Goal: Task Accomplishment & Management: Manage account settings

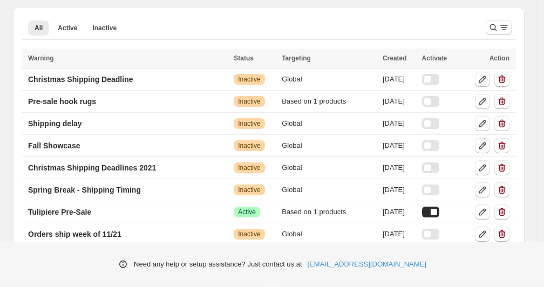
scroll to position [108, 0]
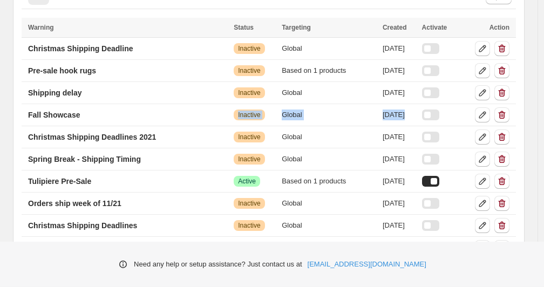
drag, startPoint x: 543, startPoint y: 79, endPoint x: 540, endPoint y: 115, distance: 36.8
click at [538, 115] on main "Embed app extension is Success active Disable Warnings Create warning All Activ…" at bounding box center [269, 259] width 538 height 735
click at [537, 83] on div "Embed app extension is Success active Disable Warnings Create warning All Activ…" at bounding box center [268, 236] width 537 height 689
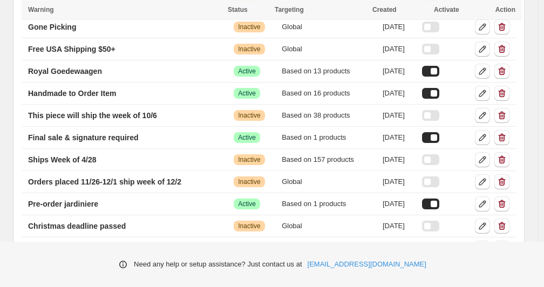
scroll to position [359, 0]
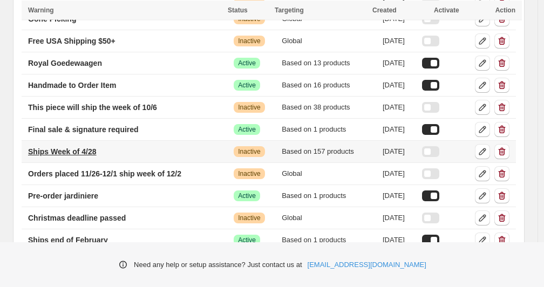
click at [79, 149] on p "Ships Week of 4/28" at bounding box center [62, 151] width 69 height 11
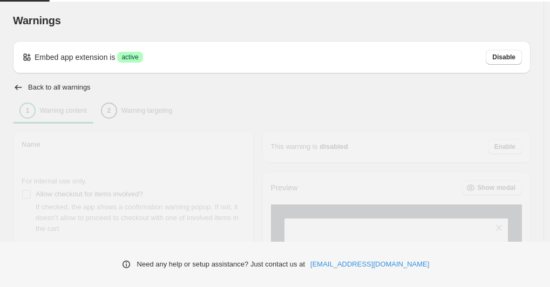
type input "**********"
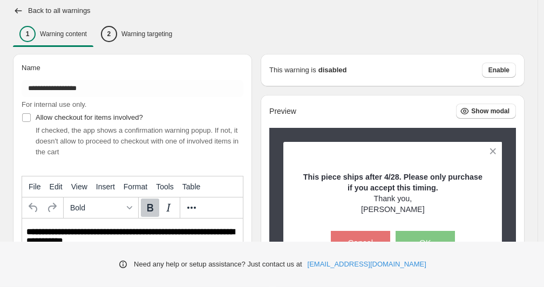
scroll to position [76, 0]
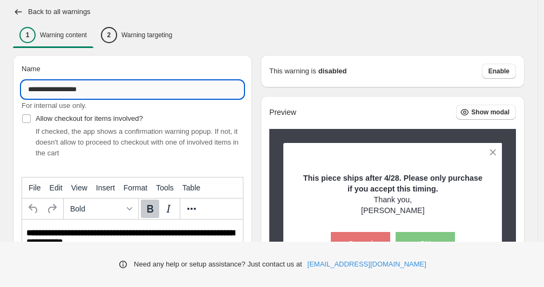
click at [100, 95] on input "**********" at bounding box center [133, 89] width 222 height 17
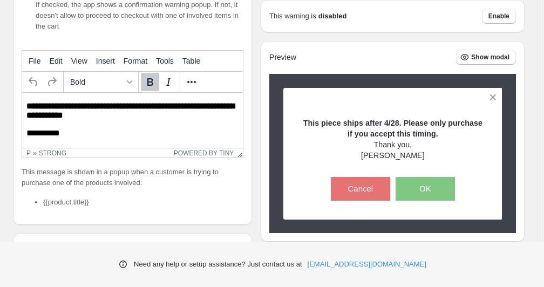
scroll to position [205, 0]
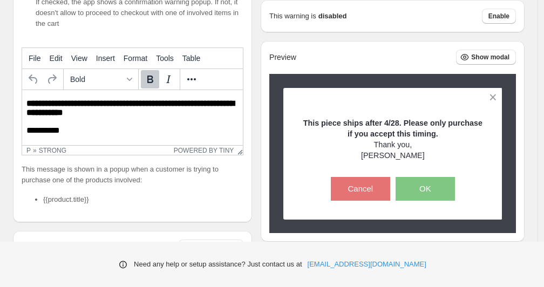
type input "**********"
drag, startPoint x: 121, startPoint y: 104, endPoint x: 108, endPoint y: 105, distance: 12.4
click at [108, 105] on strong "**********" at bounding box center [130, 107] width 208 height 17
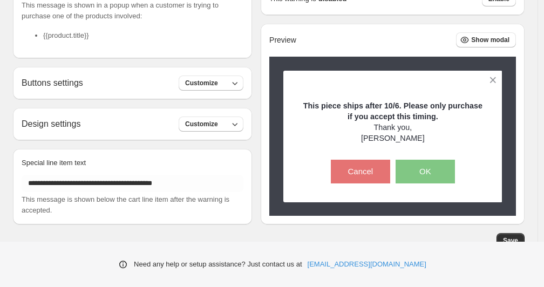
scroll to position [371, 0]
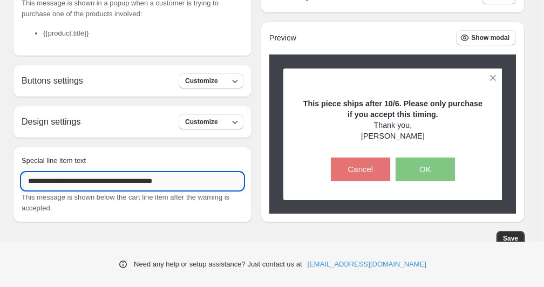
drag, startPoint x: 191, startPoint y: 177, endPoint x: 165, endPoint y: 178, distance: 26.5
click at [165, 178] on input "**********" at bounding box center [133, 181] width 222 height 17
type input "**********"
click at [518, 233] on button "Save" at bounding box center [510, 238] width 28 height 15
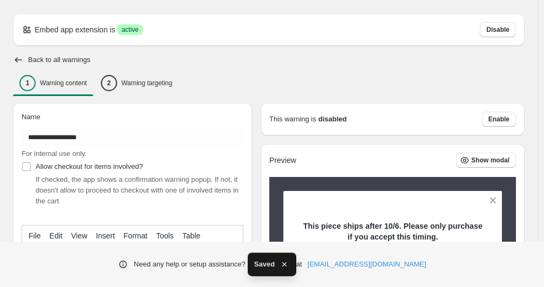
scroll to position [24, 0]
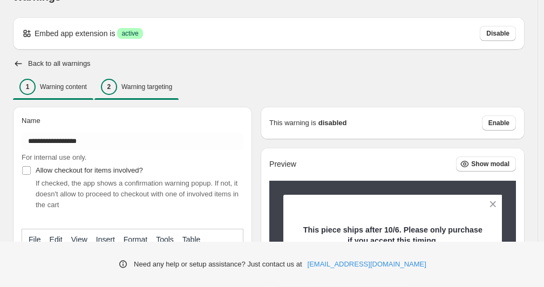
click at [165, 92] on div "2 Warning targeting" at bounding box center [136, 87] width 71 height 16
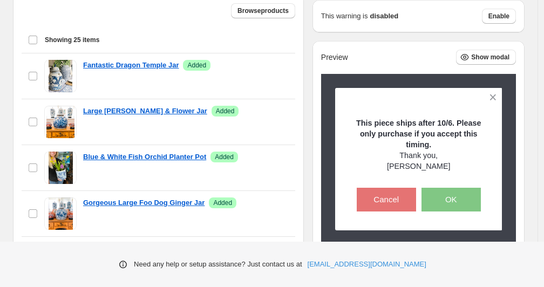
scroll to position [366, 0]
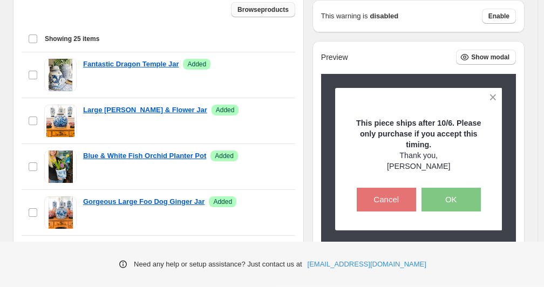
click at [262, 16] on button "Browse products" at bounding box center [263, 9] width 64 height 15
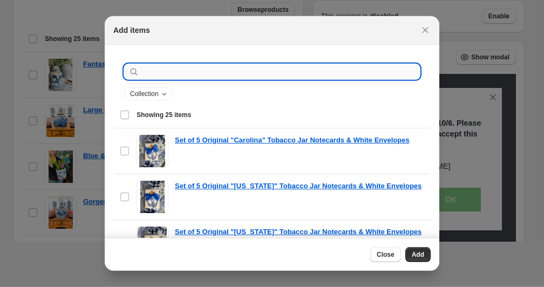
click at [165, 69] on input ":r21:" at bounding box center [280, 71] width 278 height 15
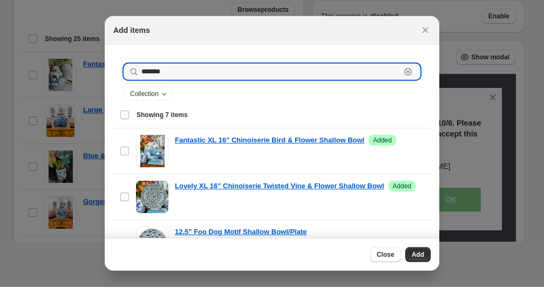
type input "*******"
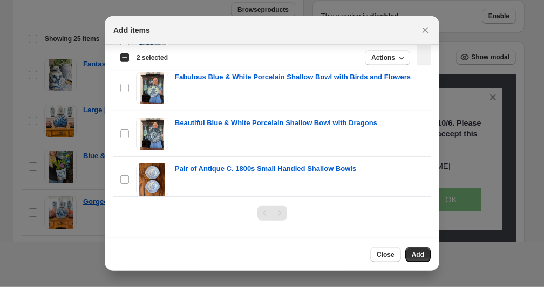
scroll to position [126, 0]
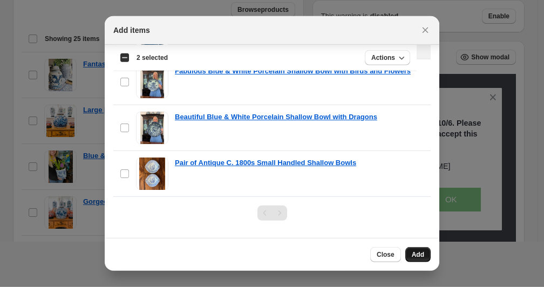
click at [417, 259] on button "Add" at bounding box center [417, 254] width 25 height 15
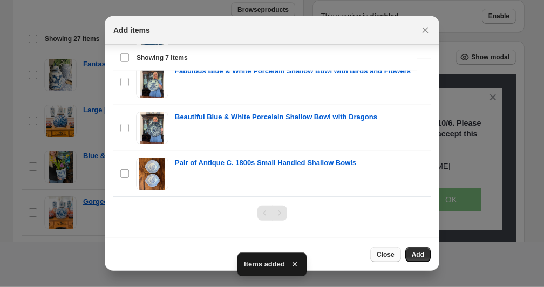
click at [377, 256] on span "Close" at bounding box center [386, 254] width 18 height 9
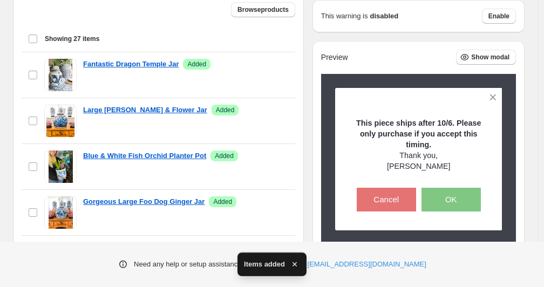
scroll to position [127, 0]
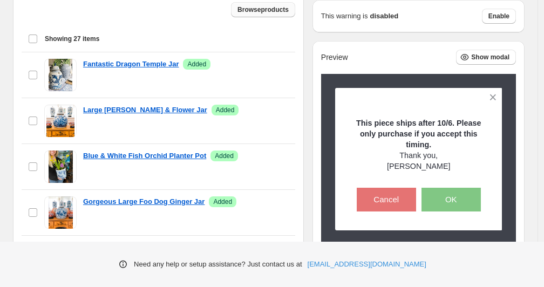
click at [268, 5] on button "Browse products" at bounding box center [263, 9] width 64 height 15
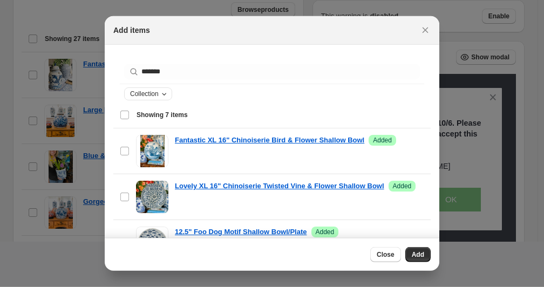
click at [155, 94] on span "Collection" at bounding box center [144, 94] width 29 height 9
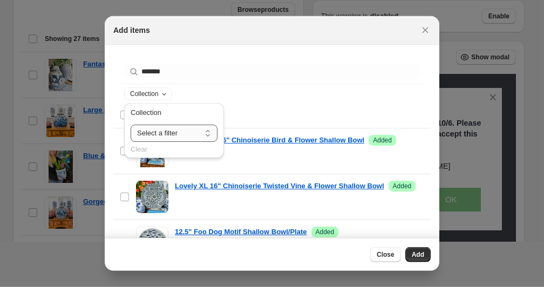
click at [162, 139] on select "**********" at bounding box center [174, 133] width 87 height 17
select select "**********"
click option "**********" at bounding box center [0, 0] width 0 height 0
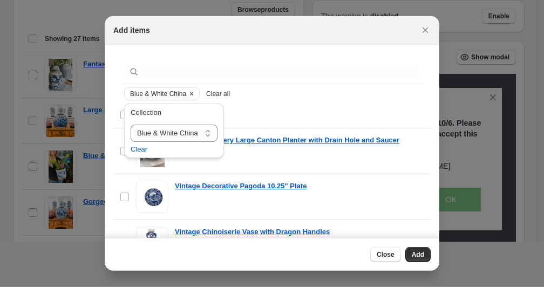
click at [401, 86] on div "Blue & White China Clear all" at bounding box center [272, 93] width 304 height 19
click at [356, 94] on div "Blue & White China Clear all" at bounding box center [272, 93] width 296 height 13
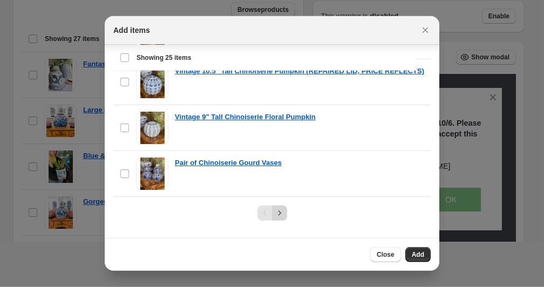
click at [279, 213] on icon "Next" at bounding box center [279, 213] width 11 height 11
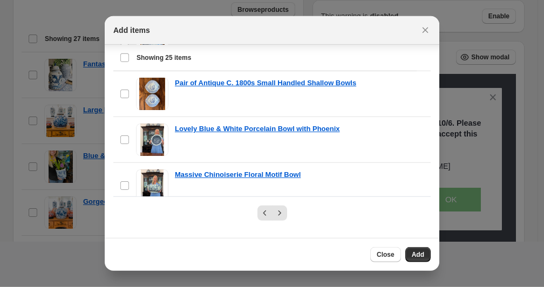
scroll to position [951, 0]
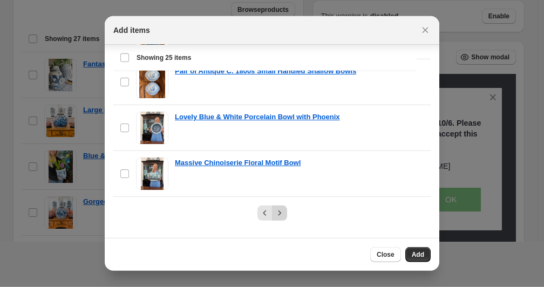
click at [276, 211] on icon "Next" at bounding box center [279, 213] width 11 height 11
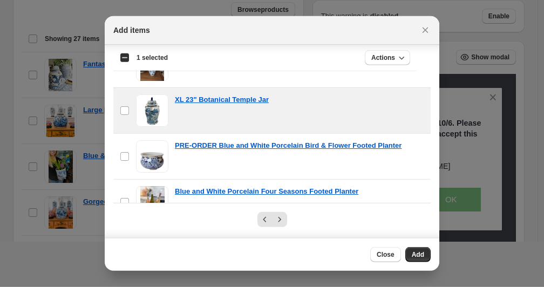
scroll to position [127, 0]
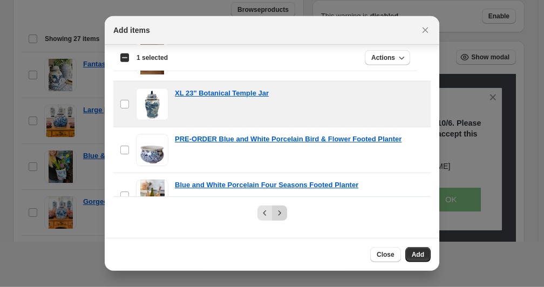
click at [278, 213] on icon "Next" at bounding box center [279, 213] width 11 height 11
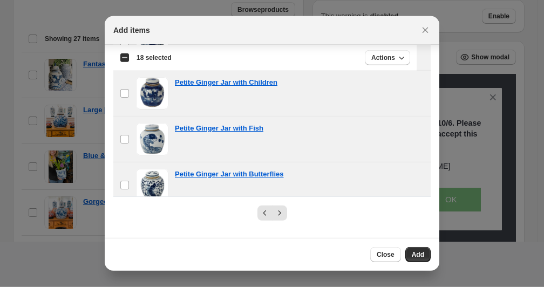
scroll to position [951, 0]
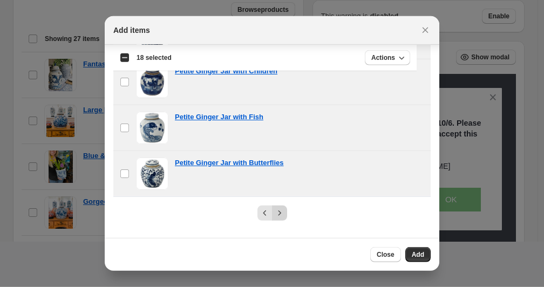
click at [276, 214] on icon "Next" at bounding box center [279, 213] width 11 height 11
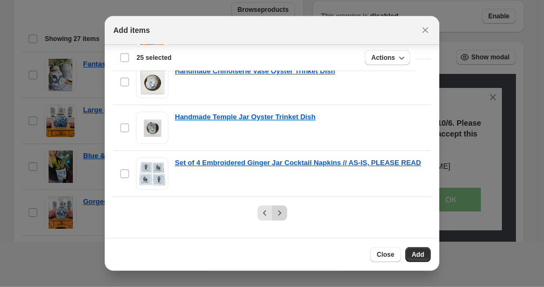
click at [277, 213] on icon "Next" at bounding box center [279, 213] width 11 height 11
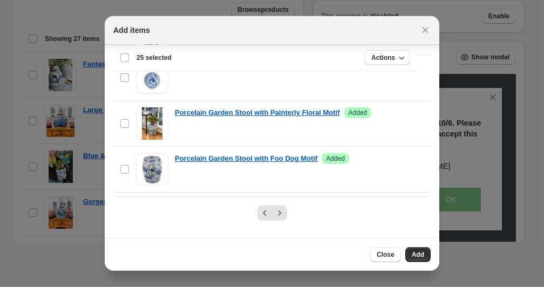
scroll to position [442, 0]
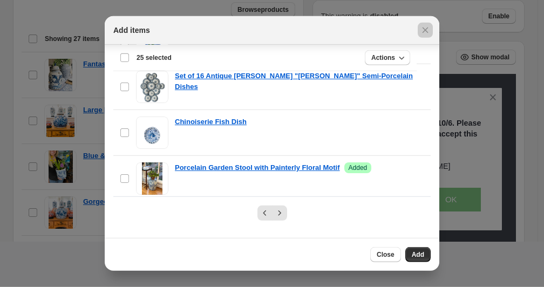
drag, startPoint x: 439, startPoint y: 150, endPoint x: 444, endPoint y: 39, distance: 110.7
click at [444, 39] on div at bounding box center [272, 143] width 544 height 287
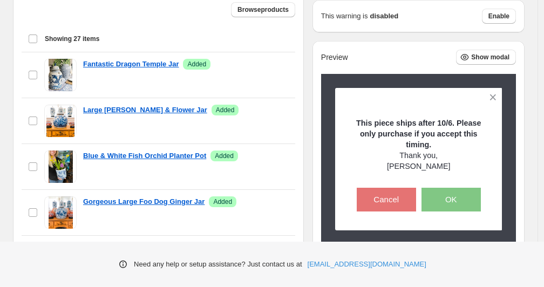
scroll to position [127, 0]
click at [262, 10] on span "Browse products" at bounding box center [262, 9] width 51 height 9
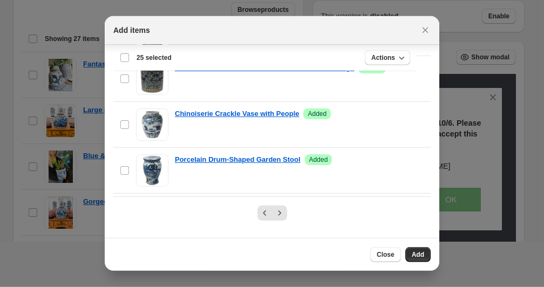
scroll to position [951, 0]
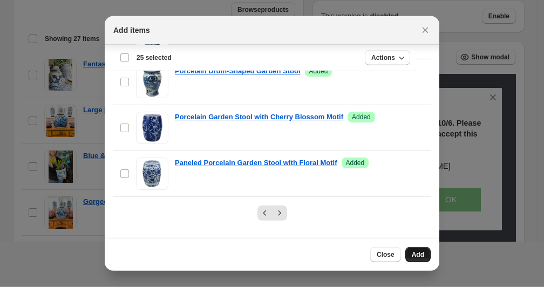
click at [418, 257] on span "Add" at bounding box center [418, 254] width 12 height 9
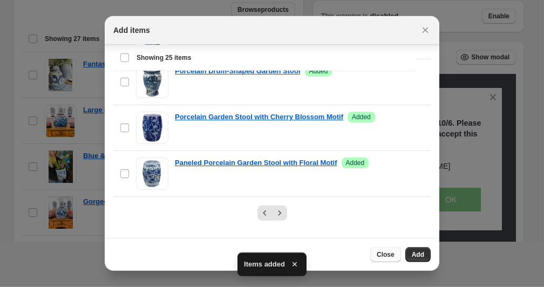
click at [381, 257] on span "Close" at bounding box center [386, 254] width 18 height 9
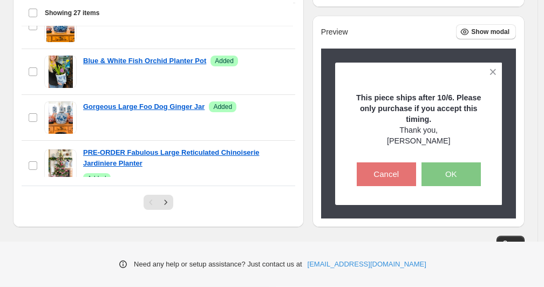
scroll to position [470, 0]
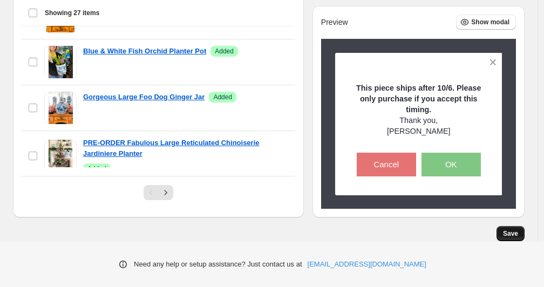
click at [514, 234] on span "Save" at bounding box center [510, 233] width 15 height 9
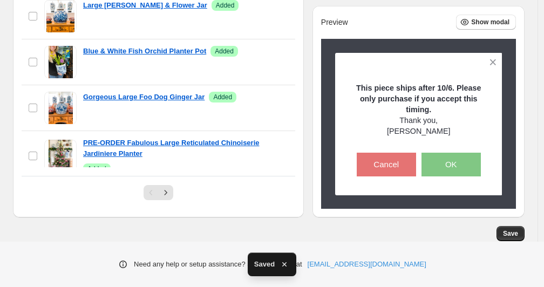
scroll to position [0, 0]
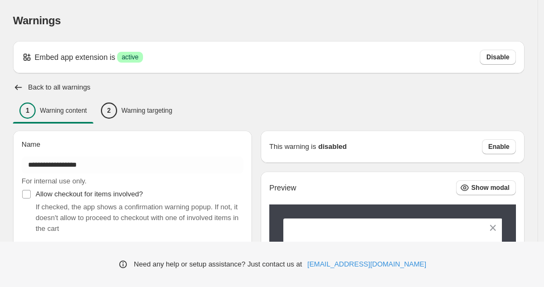
type input "**********"
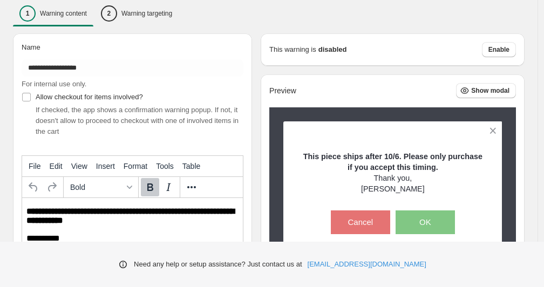
scroll to position [93, 0]
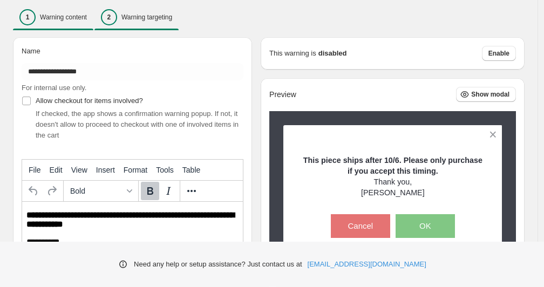
click at [153, 20] on p "Warning targeting" at bounding box center [146, 17] width 51 height 9
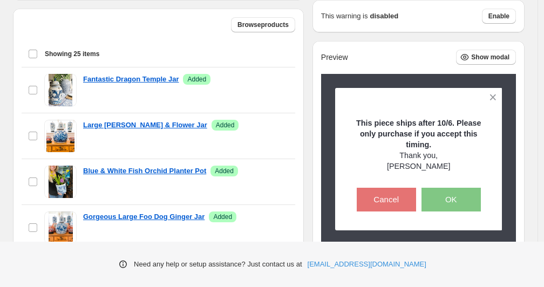
scroll to position [345, 0]
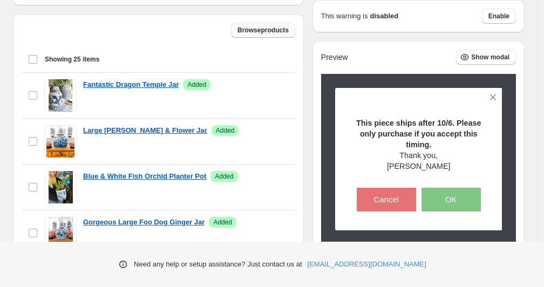
click at [244, 31] on span "Browse products" at bounding box center [262, 30] width 51 height 9
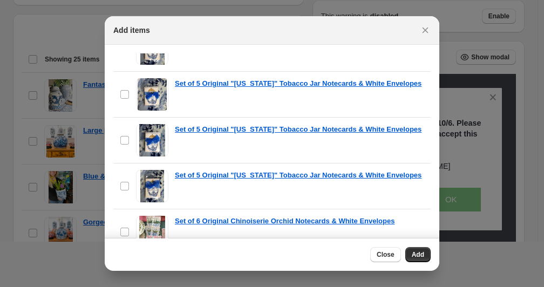
scroll to position [0, 0]
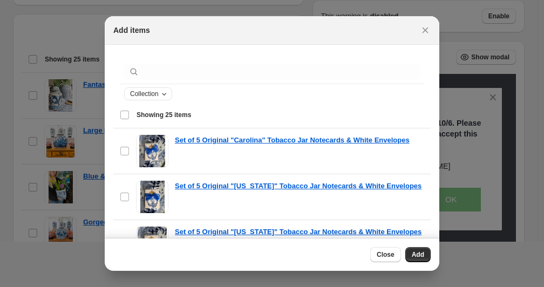
click at [150, 93] on span "Collection" at bounding box center [144, 94] width 29 height 9
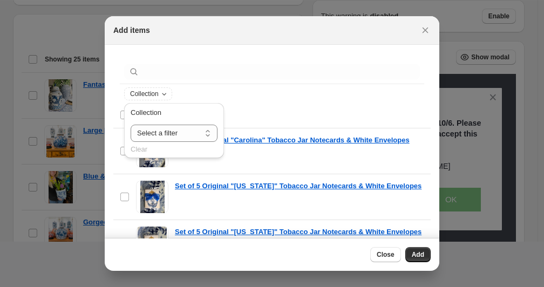
click at [152, 124] on div "**********" at bounding box center [174, 124] width 87 height 35
click at [154, 138] on select "**********" at bounding box center [174, 133] width 87 height 17
select select "**********"
click option "**********" at bounding box center [0, 0] width 0 height 0
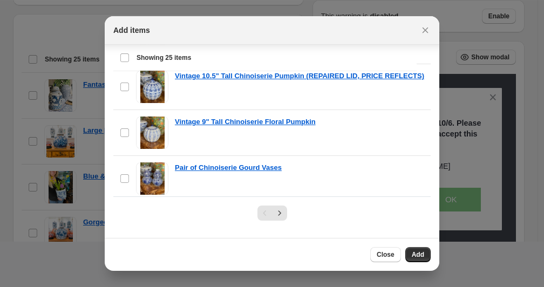
scroll to position [929, 0]
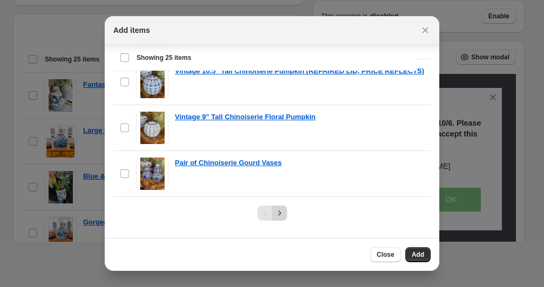
click at [275, 214] on icon "Next" at bounding box center [279, 213] width 11 height 11
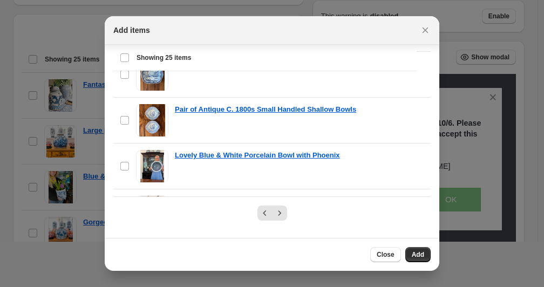
scroll to position [951, 0]
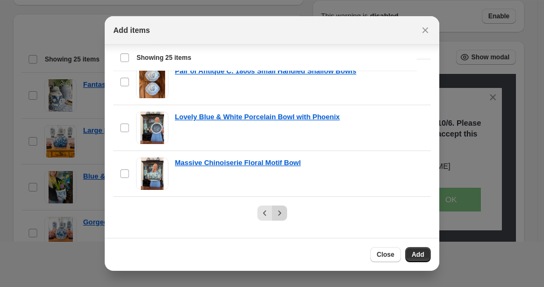
click at [278, 213] on icon "Next" at bounding box center [279, 213] width 11 height 11
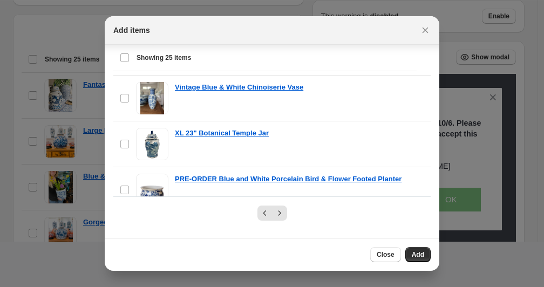
scroll to position [908, 0]
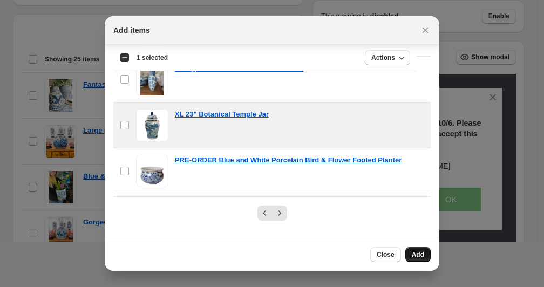
click at [415, 259] on button "Add" at bounding box center [417, 254] width 25 height 15
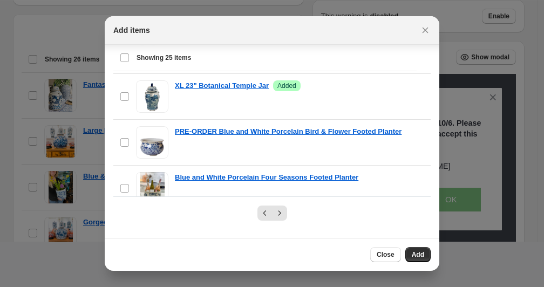
scroll to position [951, 0]
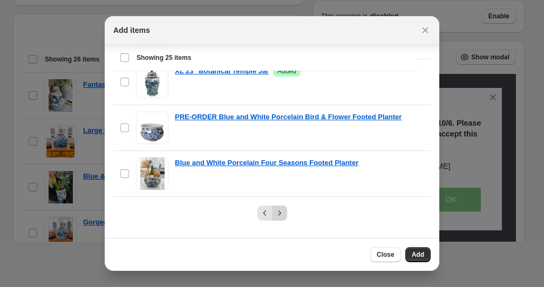
click at [276, 217] on icon "Next" at bounding box center [279, 213] width 11 height 11
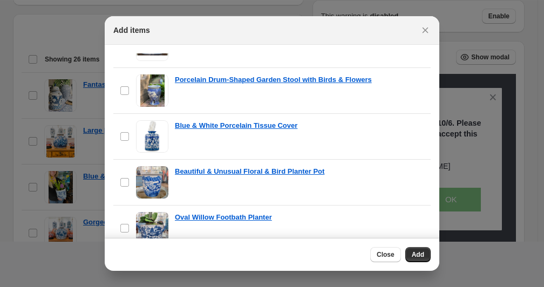
scroll to position [246, 0]
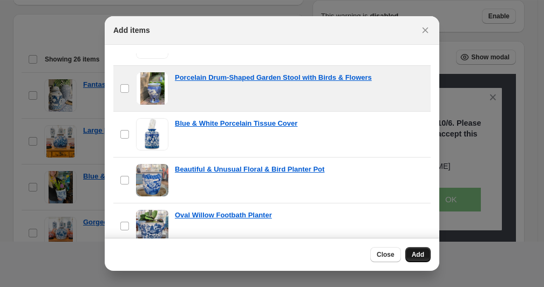
click at [415, 256] on span "Add" at bounding box center [418, 254] width 12 height 9
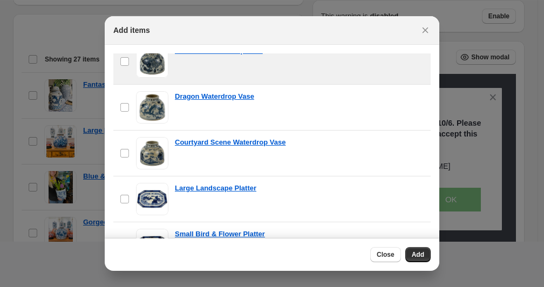
scroll to position [707, 0]
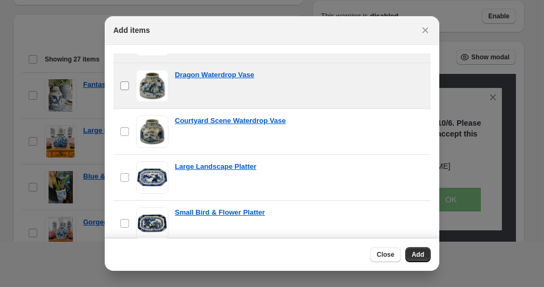
click at [128, 91] on label "checkbox" at bounding box center [124, 85] width 23 height 45
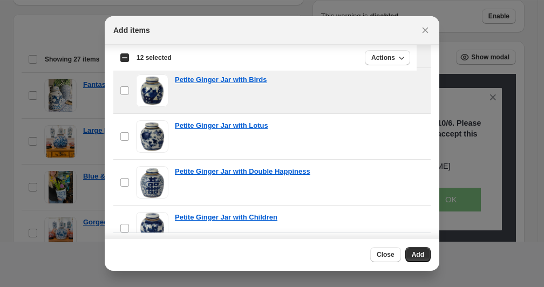
scroll to position [884, 0]
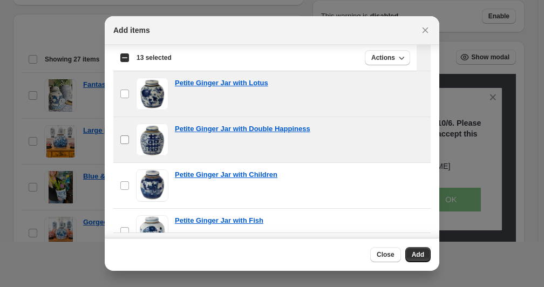
click at [126, 135] on span ":r11:" at bounding box center [125, 140] width 10 height 10
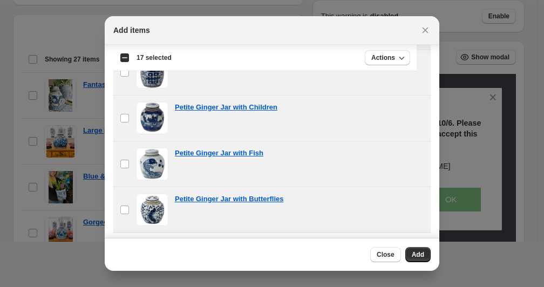
scroll to position [127, 0]
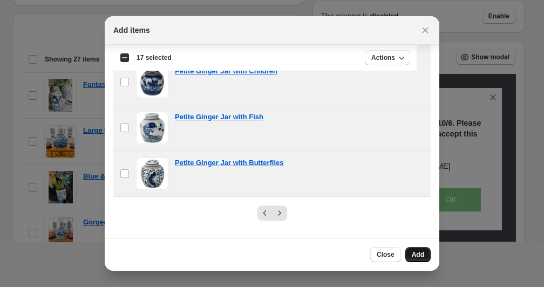
click at [419, 253] on span "Add" at bounding box center [418, 254] width 12 height 9
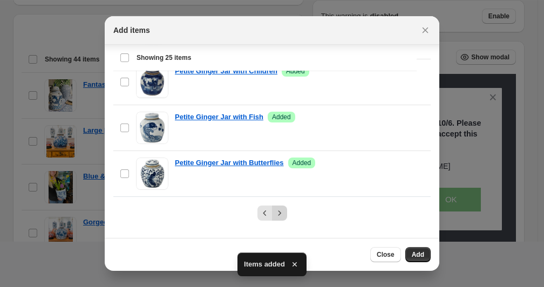
click at [277, 218] on icon "Next" at bounding box center [279, 213] width 11 height 11
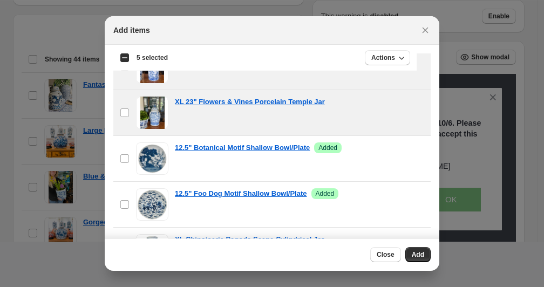
scroll to position [301, 0]
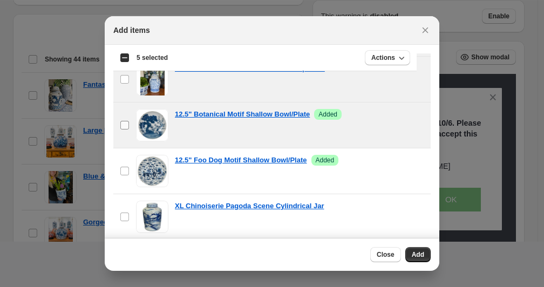
click at [124, 129] on span ":r11:" at bounding box center [125, 125] width 10 height 10
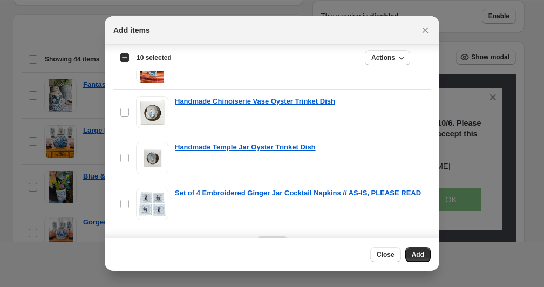
scroll to position [127, 0]
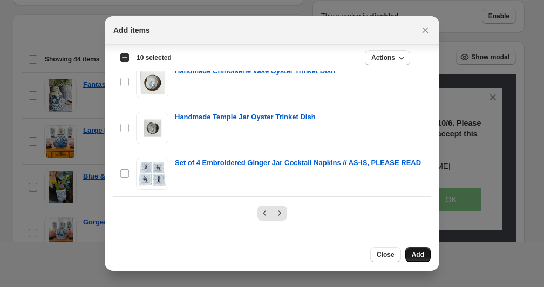
click at [416, 257] on span "Add" at bounding box center [418, 254] width 12 height 9
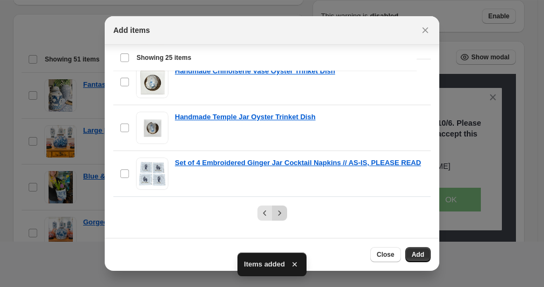
click at [278, 215] on icon "Next" at bounding box center [279, 213] width 11 height 11
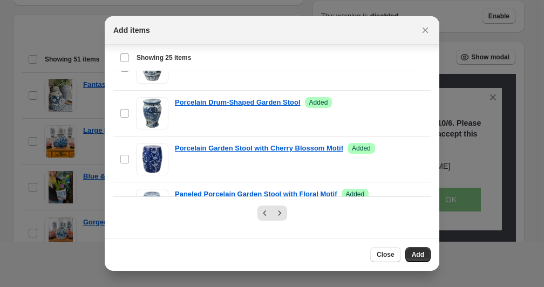
scroll to position [951, 0]
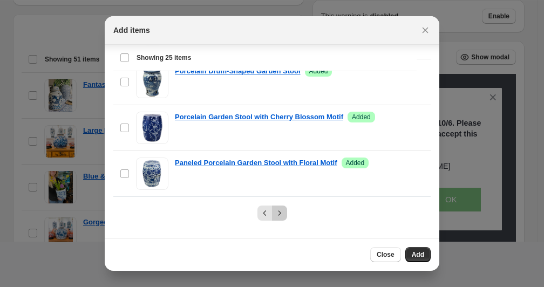
click at [278, 215] on icon "Next" at bounding box center [279, 212] width 3 height 5
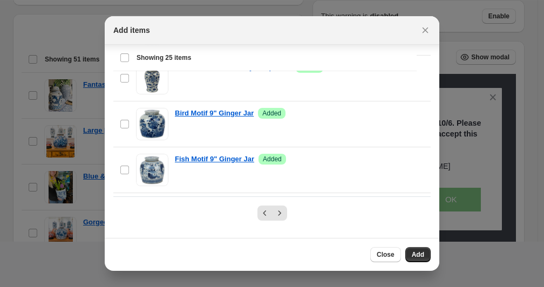
scroll to position [0, 0]
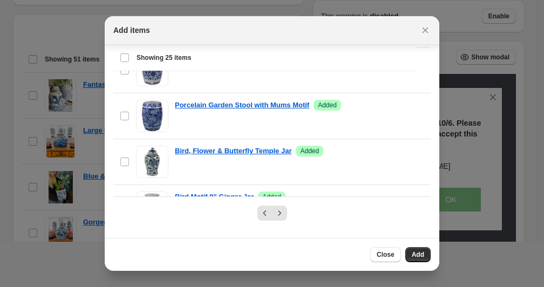
click at [391, 246] on div "Close Add" at bounding box center [272, 254] width 334 height 33
click at [387, 257] on span "Close" at bounding box center [386, 254] width 18 height 9
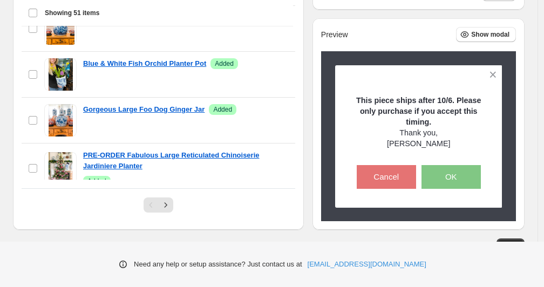
scroll to position [470, 0]
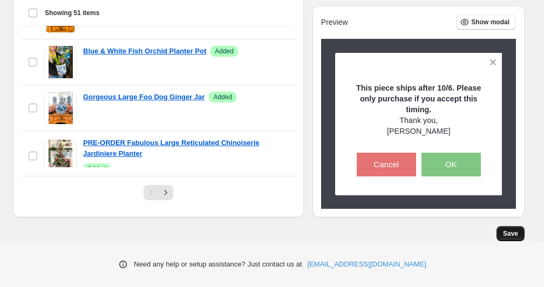
click at [514, 237] on span "Save" at bounding box center [510, 233] width 15 height 9
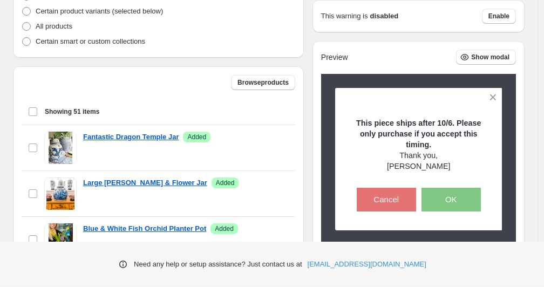
scroll to position [292, 0]
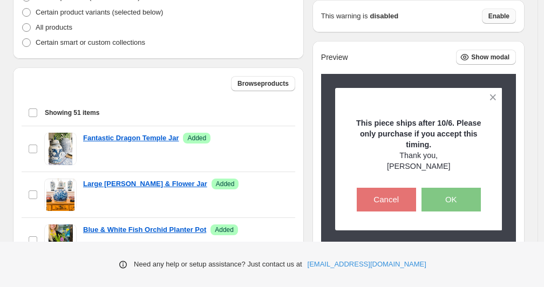
click at [508, 19] on span "Enable" at bounding box center [498, 16] width 21 height 9
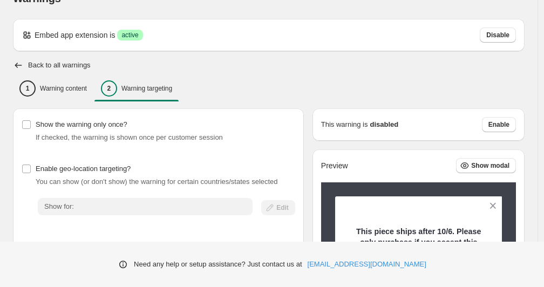
scroll to position [0, 0]
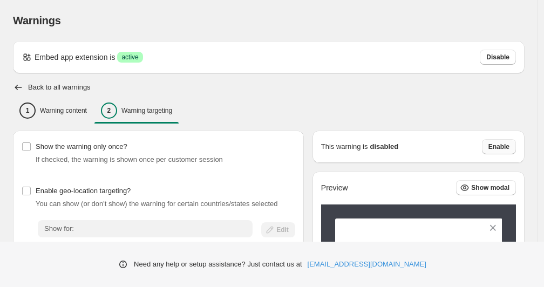
click at [508, 147] on span "Enable" at bounding box center [498, 146] width 21 height 9
click at [19, 86] on icon "button" at bounding box center [18, 87] width 11 height 11
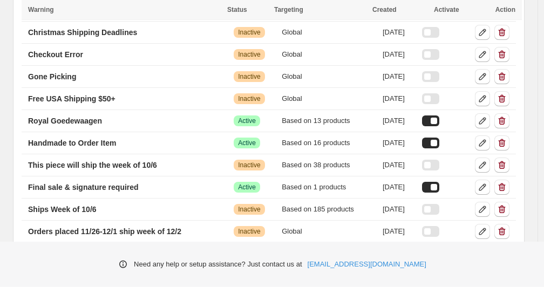
scroll to position [312, 0]
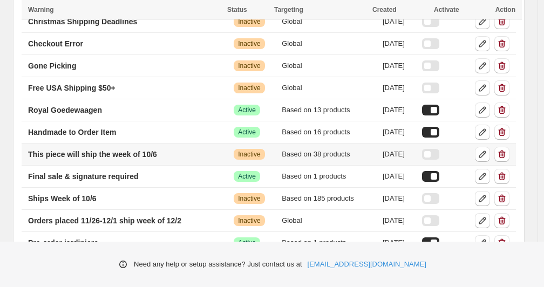
click at [439, 155] on div at bounding box center [430, 154] width 17 height 11
click at [112, 150] on p "This piece will ship the week of 10/6" at bounding box center [92, 154] width 129 height 11
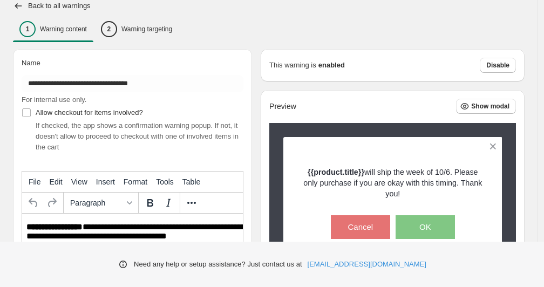
scroll to position [77, 0]
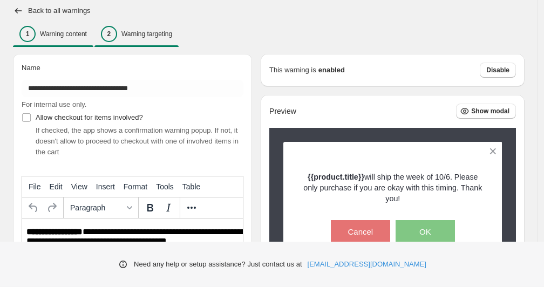
click at [141, 38] on p "Warning targeting" at bounding box center [146, 34] width 51 height 9
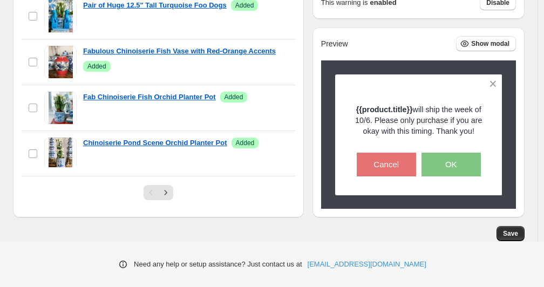
scroll to position [375, 0]
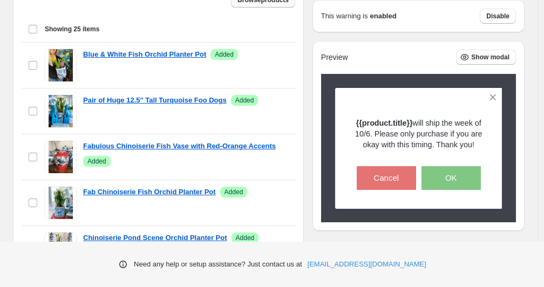
click at [262, 5] on button "Browse products" at bounding box center [263, -1] width 64 height 15
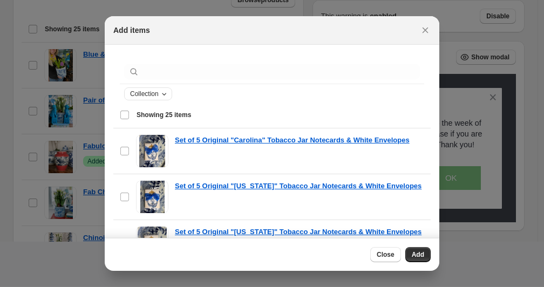
click at [155, 100] on div "Collection" at bounding box center [148, 93] width 48 height 13
click at [145, 97] on span "Collection" at bounding box center [144, 94] width 29 height 9
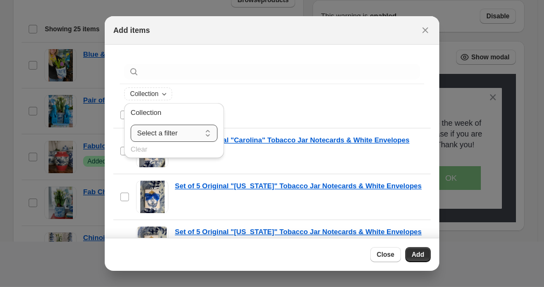
click at [152, 136] on select "**********" at bounding box center [174, 133] width 87 height 17
select select "**********"
click option "**********" at bounding box center [0, 0] width 0 height 0
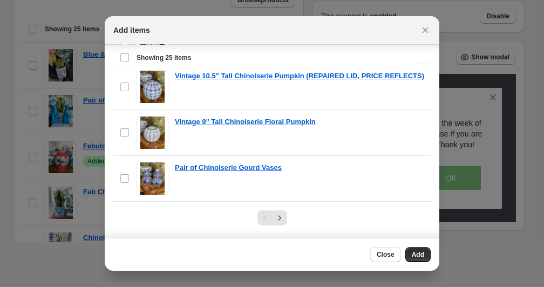
scroll to position [127, 0]
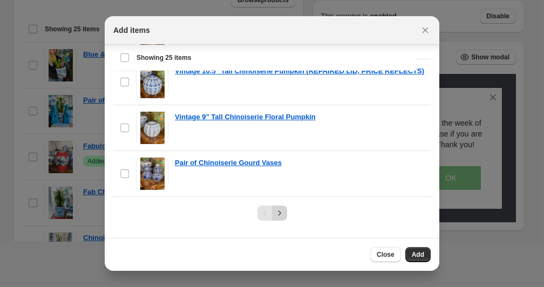
click at [275, 211] on icon "Next" at bounding box center [279, 213] width 11 height 11
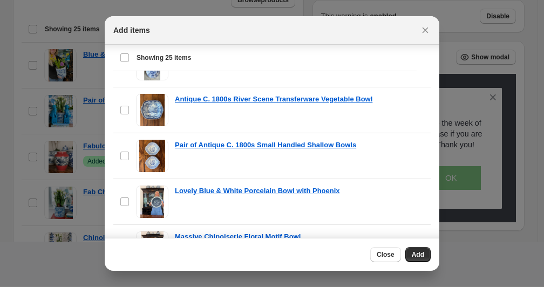
scroll to position [951, 0]
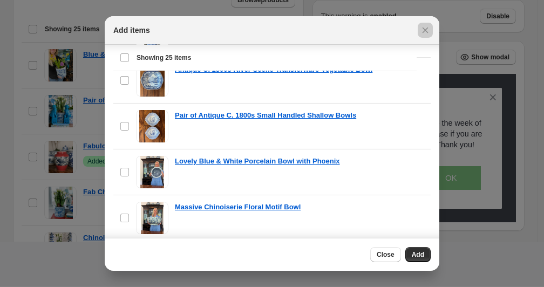
drag, startPoint x: 439, startPoint y: 181, endPoint x: 440, endPoint y: 242, distance: 61.5
click at [440, 242] on div at bounding box center [272, 143] width 544 height 287
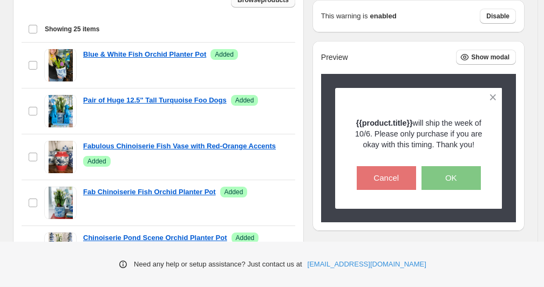
click at [270, 3] on span "Browse products" at bounding box center [262, 0] width 51 height 9
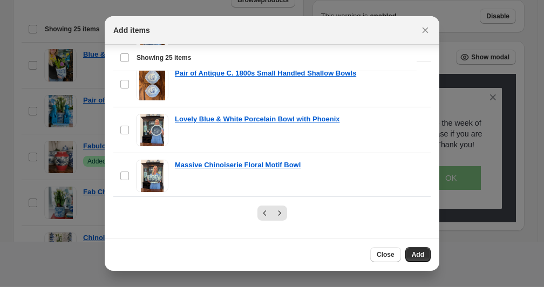
scroll to position [951, 0]
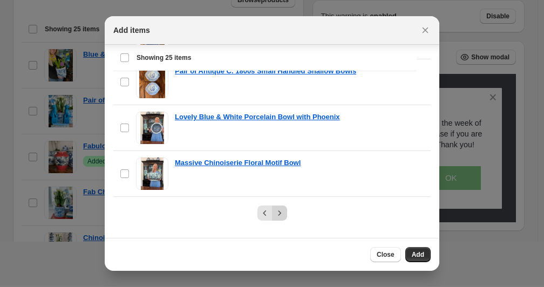
click at [278, 213] on icon "Next" at bounding box center [279, 212] width 3 height 5
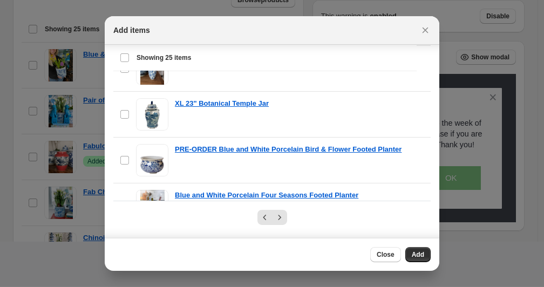
scroll to position [926, 0]
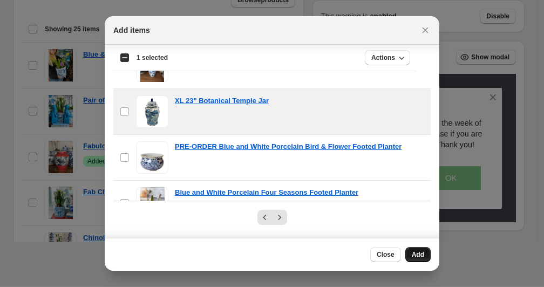
click at [414, 257] on span "Add" at bounding box center [418, 254] width 12 height 9
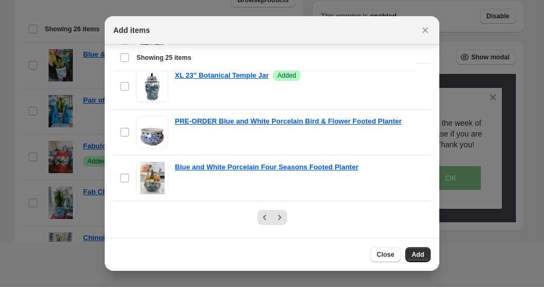
scroll to position [127, 0]
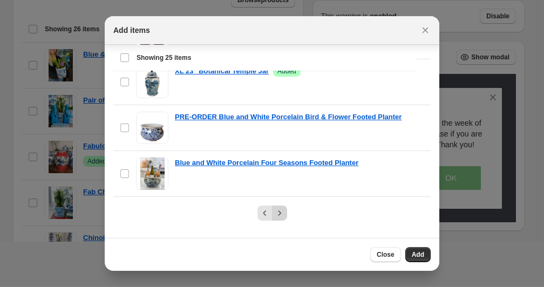
click at [276, 209] on icon "Next" at bounding box center [279, 213] width 11 height 11
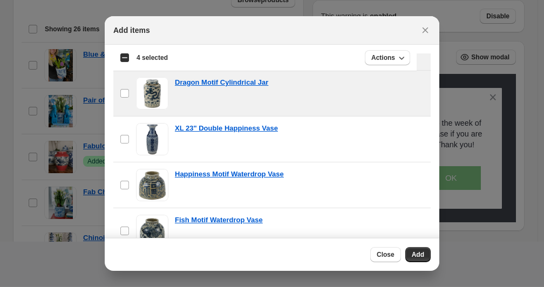
scroll to position [518, 0]
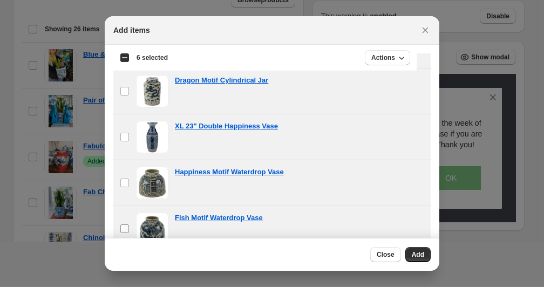
click at [125, 224] on span ":rjp:" at bounding box center [125, 229] width 10 height 10
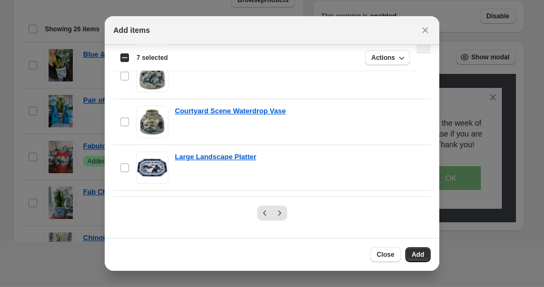
scroll to position [595, 0]
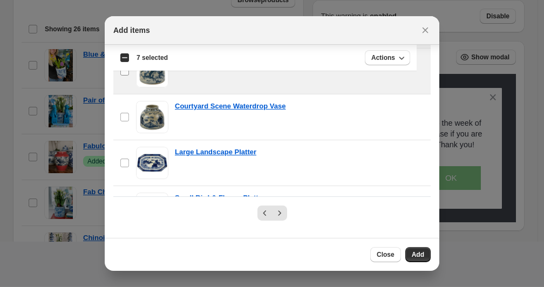
click at [125, 76] on span ":rjp:" at bounding box center [125, 71] width 10 height 10
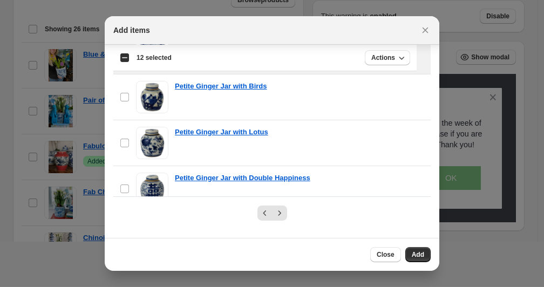
scroll to position [805, 0]
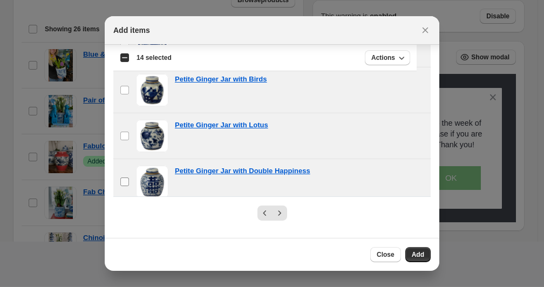
click at [124, 172] on label "checkbox" at bounding box center [124, 181] width 23 height 45
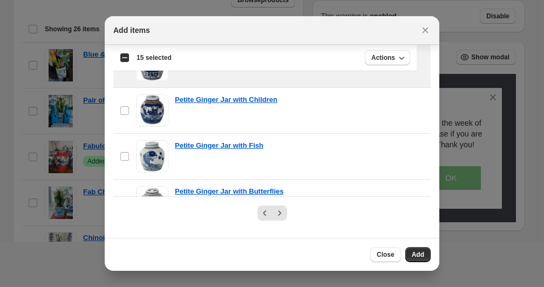
scroll to position [929, 0]
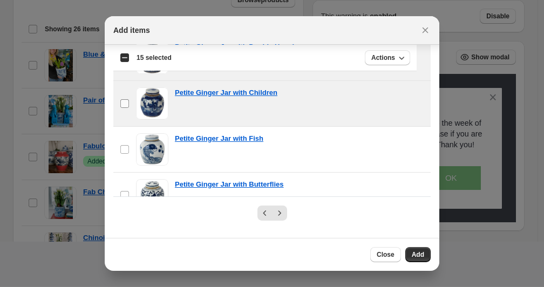
click at [119, 104] on label "checkbox" at bounding box center [124, 103] width 23 height 45
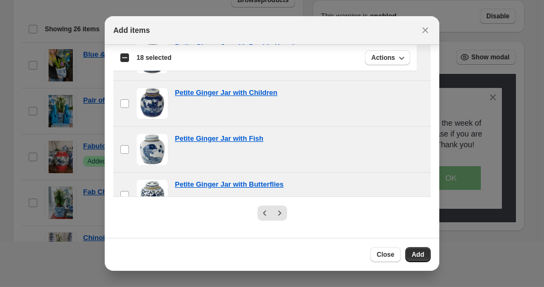
scroll to position [951, 0]
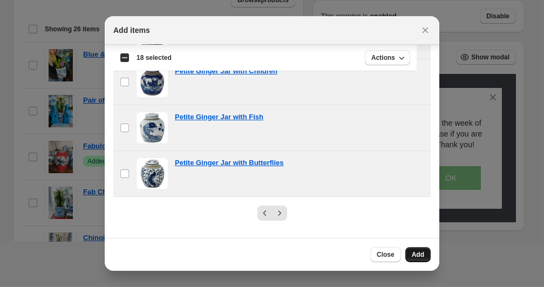
click at [417, 252] on span "Add" at bounding box center [418, 254] width 12 height 9
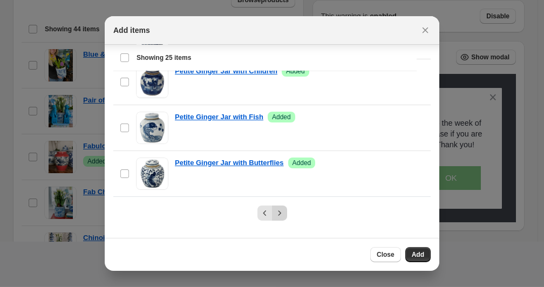
click at [277, 215] on icon "Next" at bounding box center [279, 213] width 11 height 11
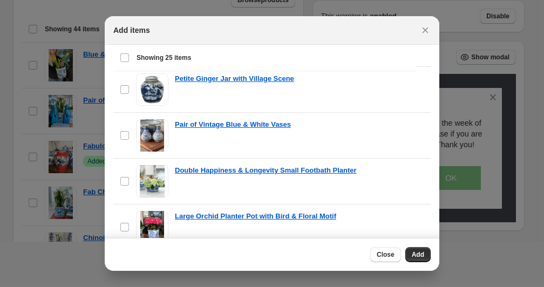
scroll to position [0, 0]
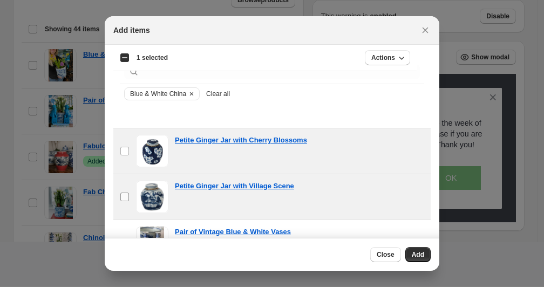
click at [125, 204] on label "checkbox" at bounding box center [124, 196] width 23 height 45
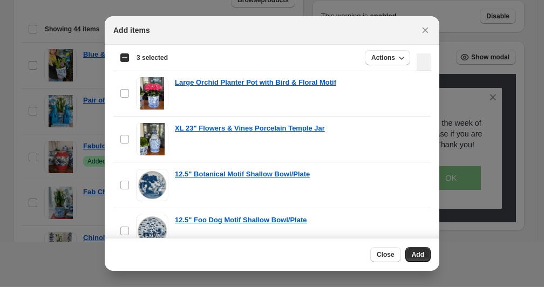
scroll to position [263, 0]
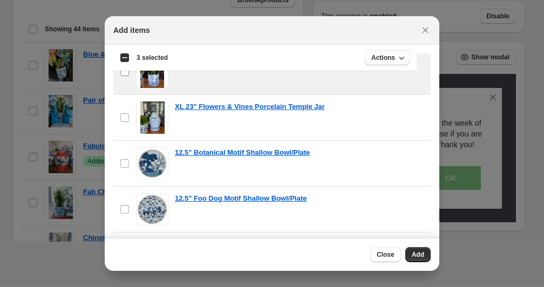
click at [129, 73] on span ":rjp:" at bounding box center [125, 72] width 10 height 10
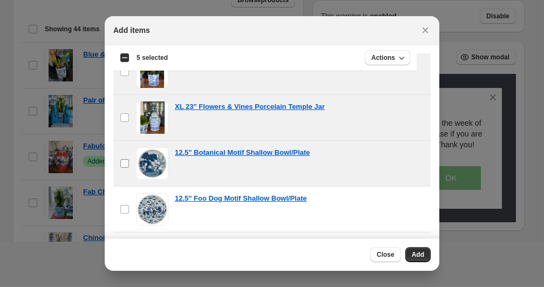
click at [126, 168] on label "checkbox" at bounding box center [124, 163] width 23 height 45
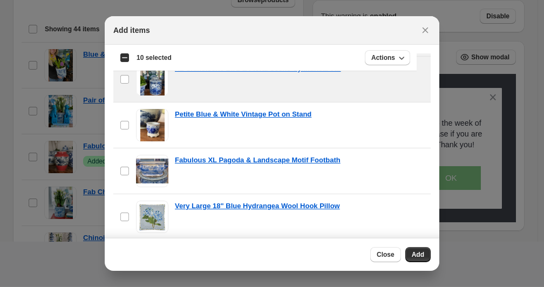
scroll to position [545, 0]
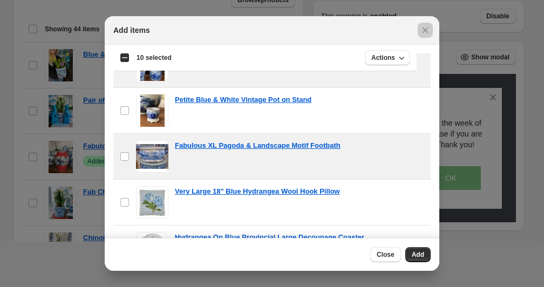
drag, startPoint x: 439, startPoint y: 117, endPoint x: 403, endPoint y: 155, distance: 52.7
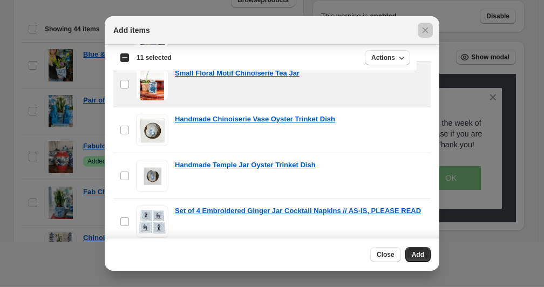
scroll to position [127, 0]
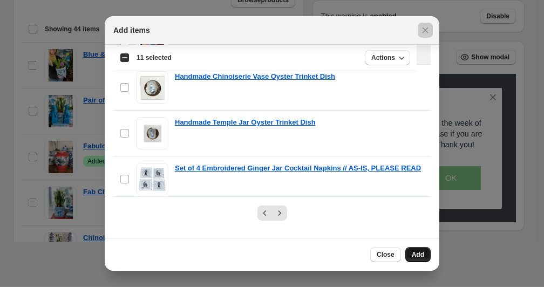
click at [419, 254] on span "Add" at bounding box center [418, 254] width 12 height 9
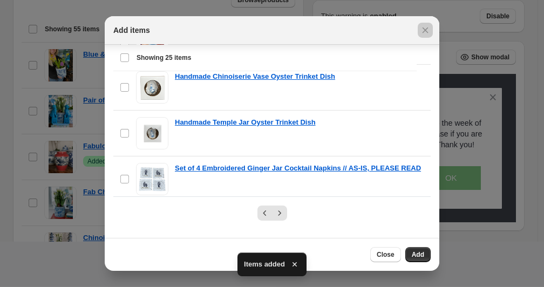
scroll to position [951, 0]
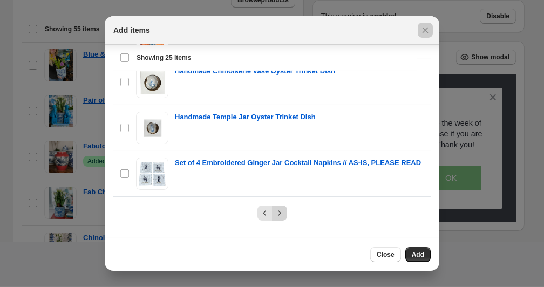
click at [276, 215] on icon "Next" at bounding box center [279, 213] width 11 height 11
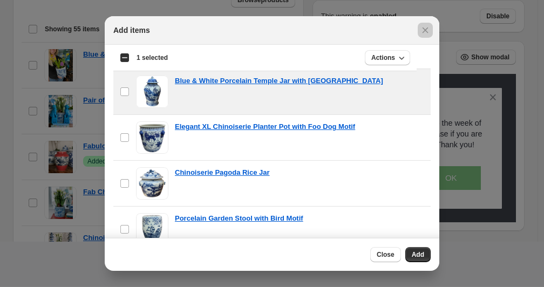
scroll to position [107, 0]
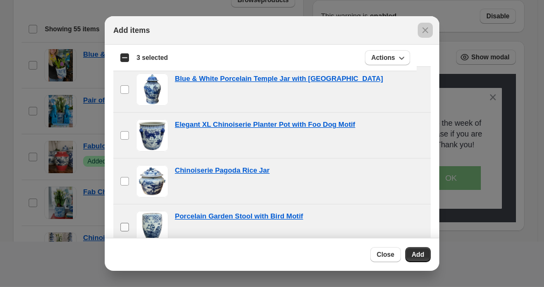
click at [125, 232] on label "checkbox" at bounding box center [124, 226] width 23 height 45
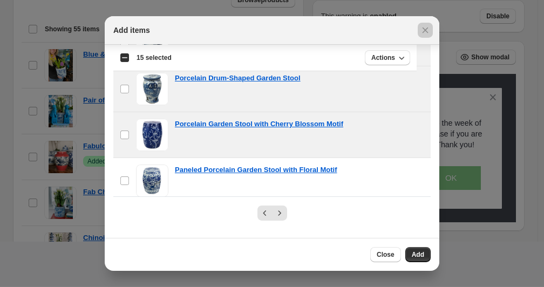
scroll to position [951, 0]
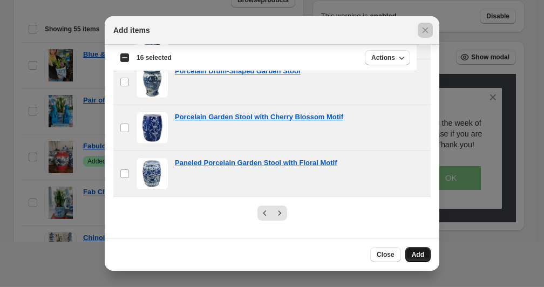
click at [410, 256] on button "Add" at bounding box center [417, 254] width 25 height 15
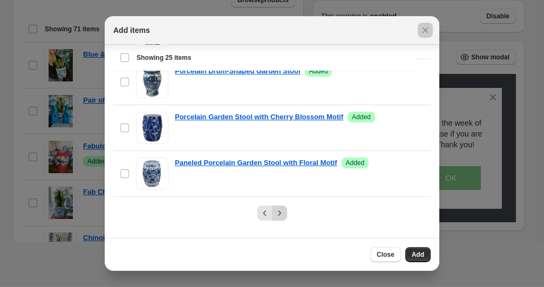
click at [277, 213] on icon "Next" at bounding box center [279, 213] width 11 height 11
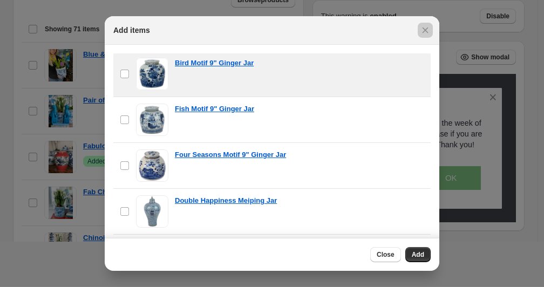
scroll to position [279, 0]
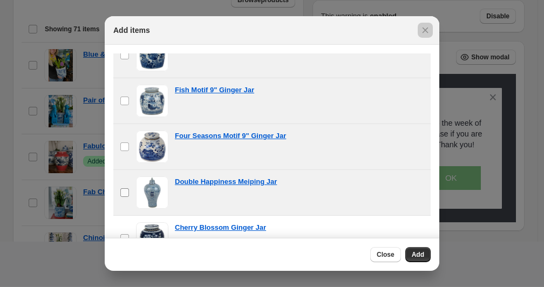
click at [130, 194] on label "checkbox" at bounding box center [124, 192] width 23 height 45
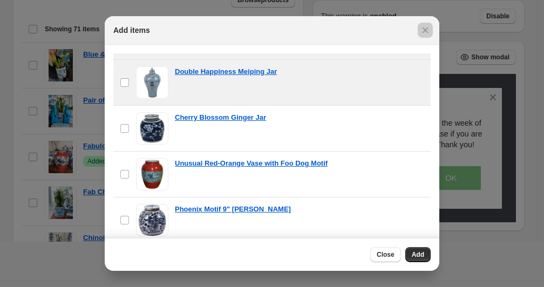
scroll to position [392, 0]
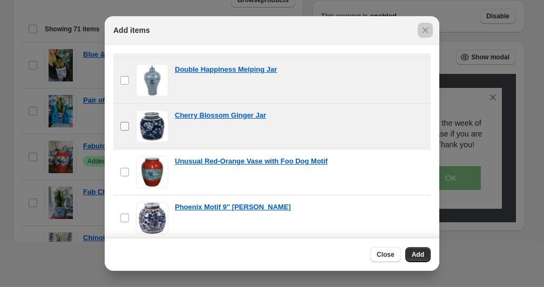
click at [124, 132] on label "checkbox" at bounding box center [124, 126] width 23 height 45
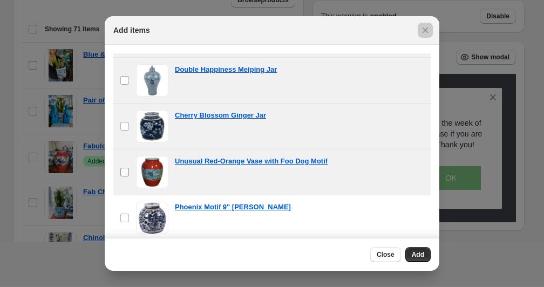
click at [125, 167] on label "checkbox" at bounding box center [124, 171] width 23 height 45
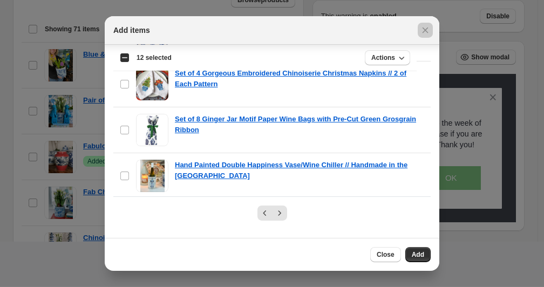
scroll to position [951, 0]
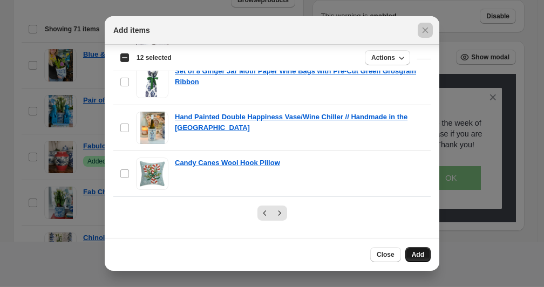
click at [412, 257] on span "Add" at bounding box center [418, 254] width 12 height 9
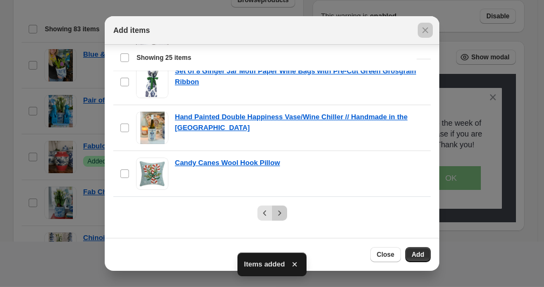
click at [274, 218] on icon "Next" at bounding box center [279, 213] width 11 height 11
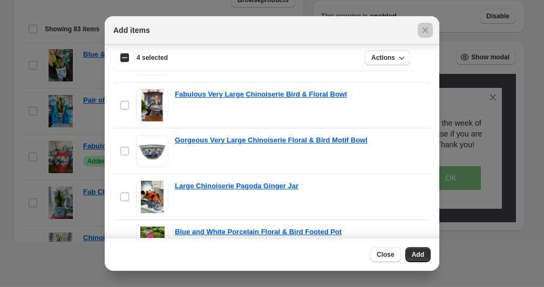
scroll to position [0, 0]
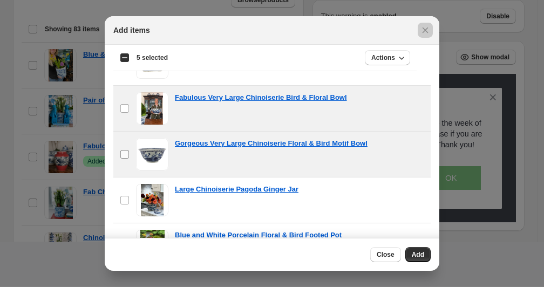
click at [126, 160] on label "checkbox" at bounding box center [124, 154] width 23 height 45
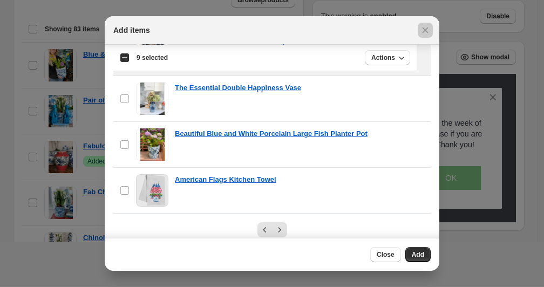
scroll to position [127, 0]
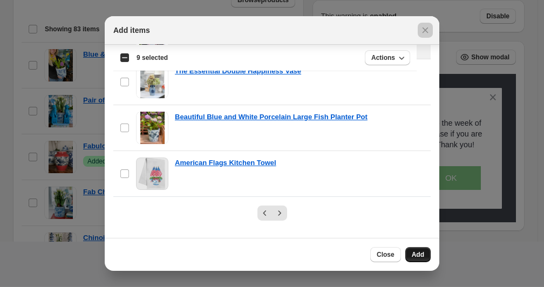
click at [413, 250] on button "Add" at bounding box center [417, 254] width 25 height 15
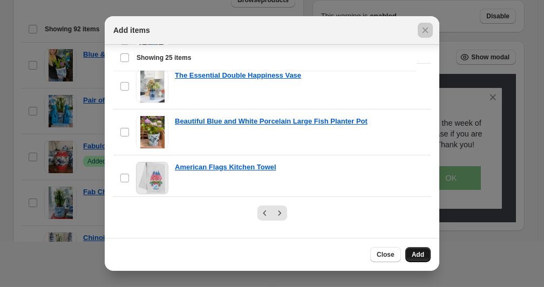
scroll to position [955, 0]
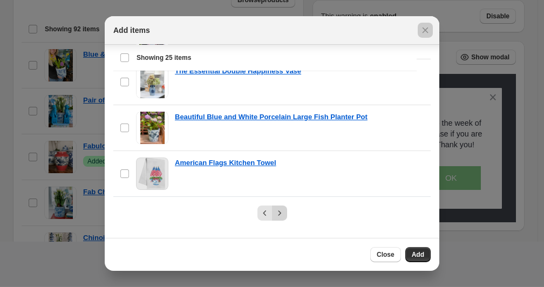
click at [276, 216] on icon "Next" at bounding box center [279, 213] width 11 height 11
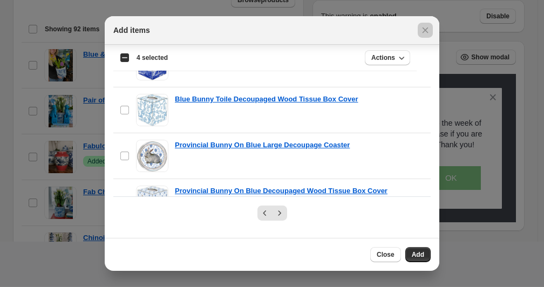
scroll to position [951, 0]
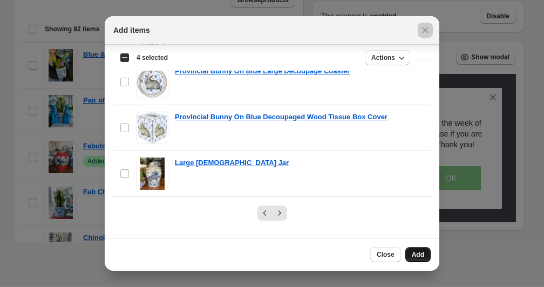
click at [416, 256] on span "Add" at bounding box center [418, 254] width 12 height 9
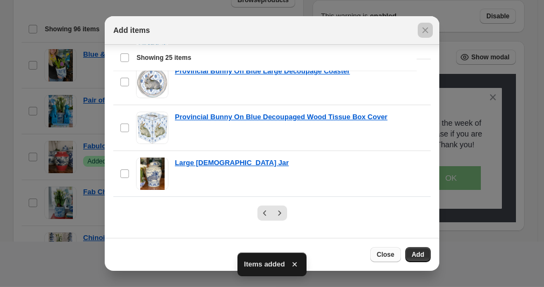
click at [384, 259] on button "Close" at bounding box center [385, 254] width 31 height 15
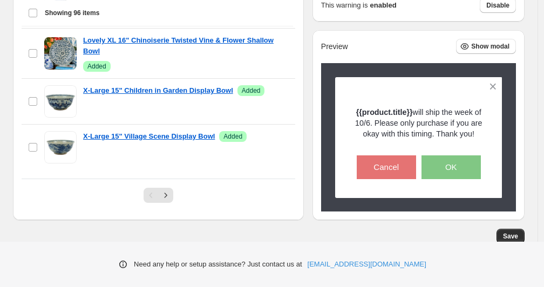
scroll to position [470, 0]
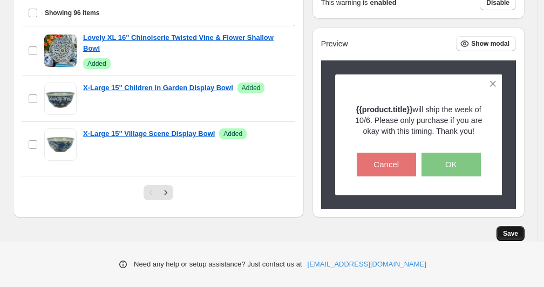
click at [509, 236] on span "Save" at bounding box center [510, 233] width 15 height 9
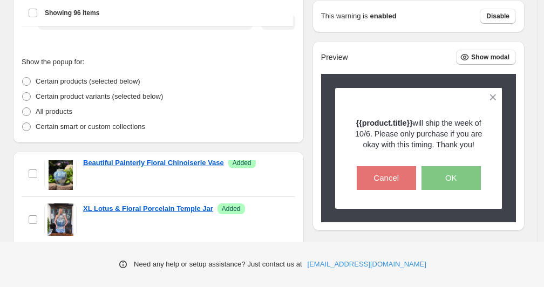
scroll to position [0, 0]
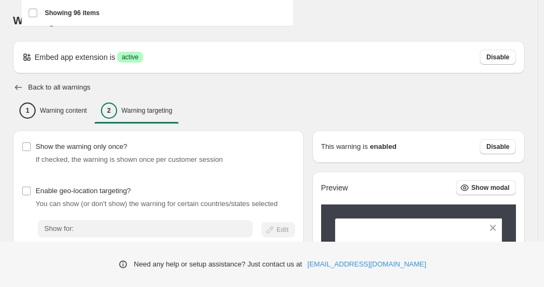
click at [18, 89] on icon "button" at bounding box center [18, 87] width 11 height 11
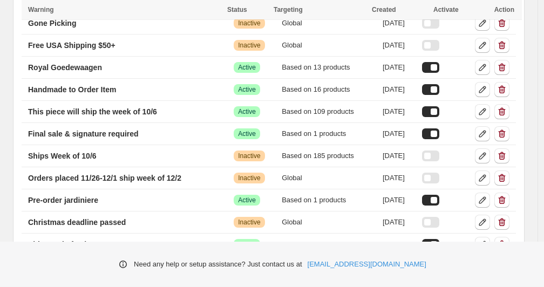
scroll to position [366, 0]
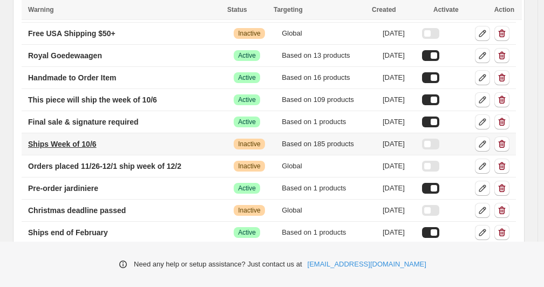
click at [74, 145] on p "Ships Week of 10/6" at bounding box center [62, 144] width 69 height 11
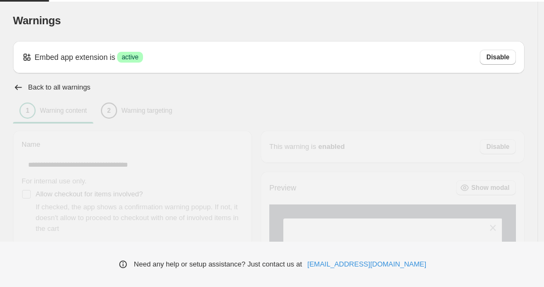
type input "**********"
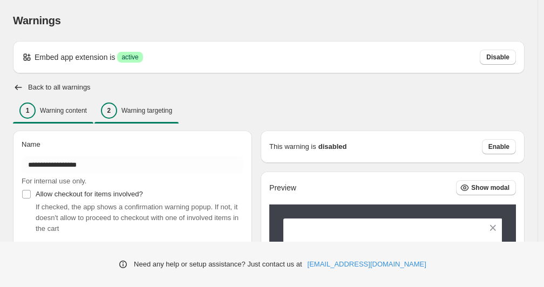
click at [143, 111] on p "Warning targeting" at bounding box center [146, 110] width 51 height 9
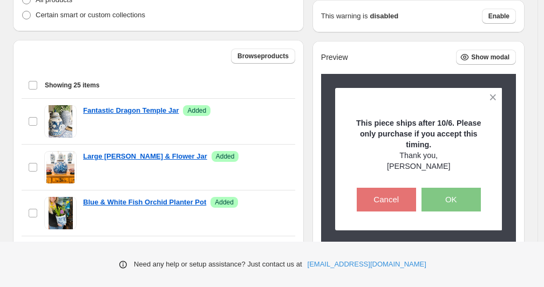
scroll to position [323, 0]
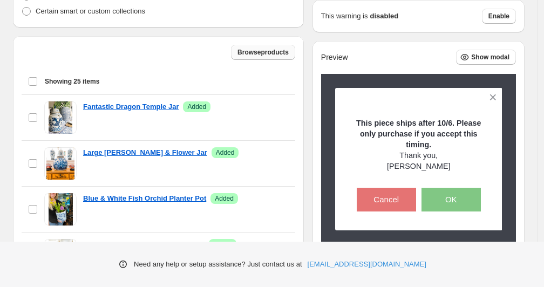
click at [251, 58] on button "Browse products" at bounding box center [263, 52] width 64 height 15
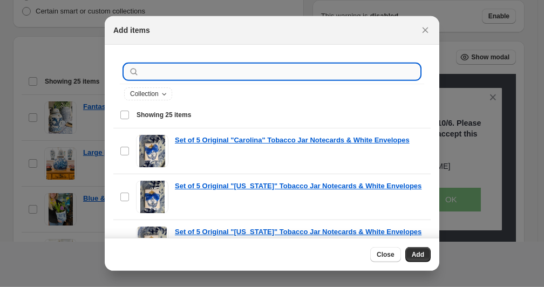
click at [159, 70] on input ":r1em:" at bounding box center [280, 71] width 278 height 15
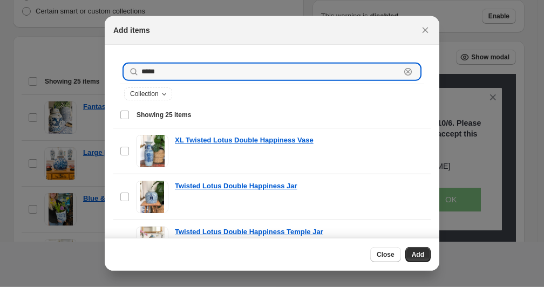
type input "*****"
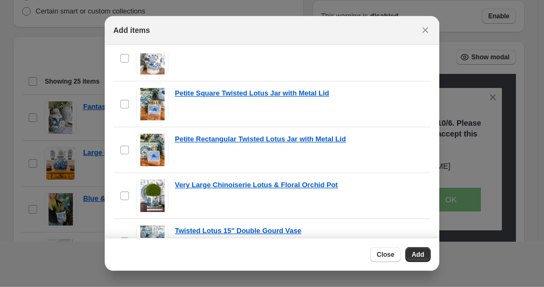
scroll to position [674, 0]
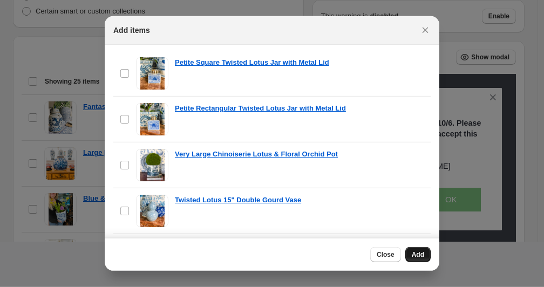
click at [419, 255] on span "Add" at bounding box center [418, 254] width 12 height 9
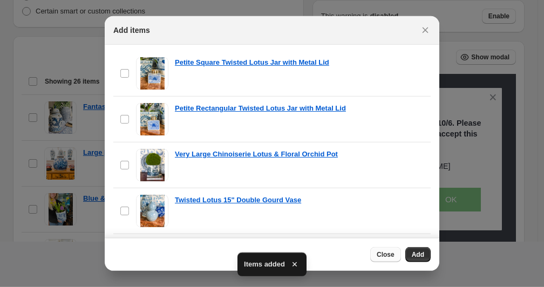
click at [387, 254] on span "Close" at bounding box center [386, 254] width 18 height 9
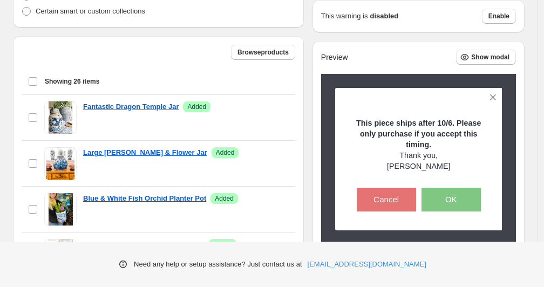
scroll to position [470, 0]
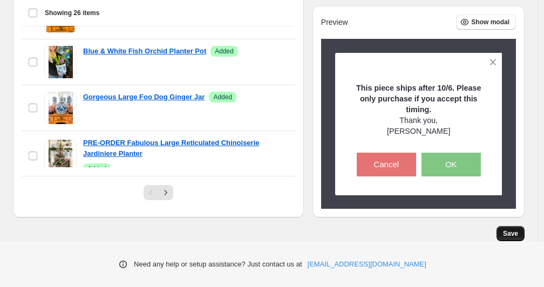
click at [514, 232] on span "Save" at bounding box center [510, 233] width 15 height 9
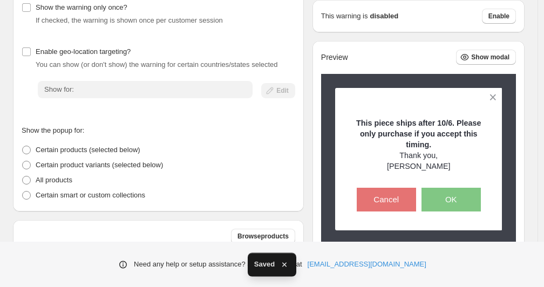
scroll to position [0, 0]
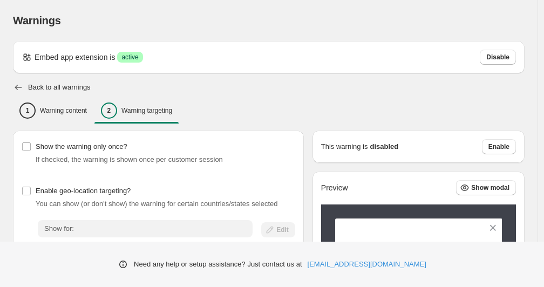
click at [22, 87] on icon "button" at bounding box center [18, 87] width 7 height 5
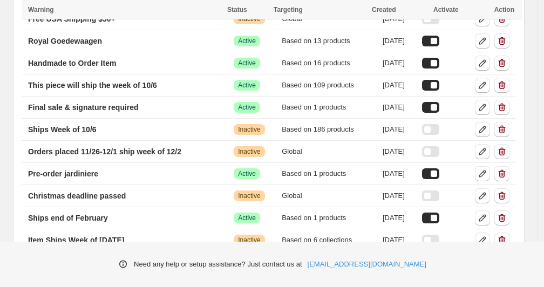
scroll to position [385, 0]
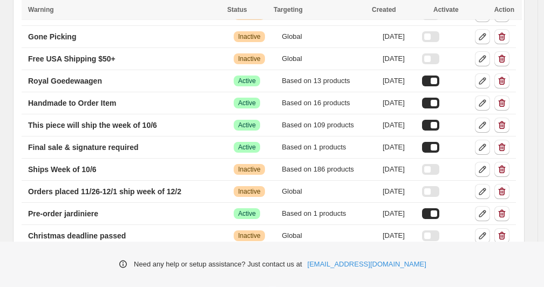
scroll to position [340, 0]
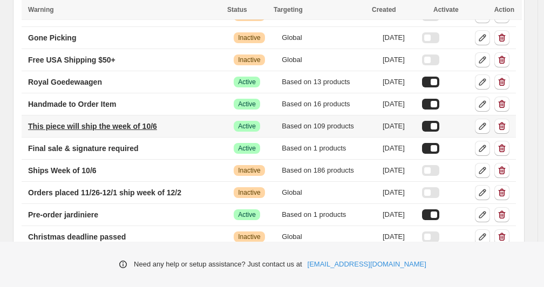
click at [113, 129] on p "This piece will ship the week of 10/6" at bounding box center [92, 126] width 129 height 11
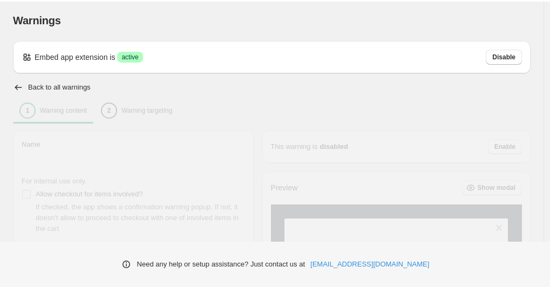
type input "**********"
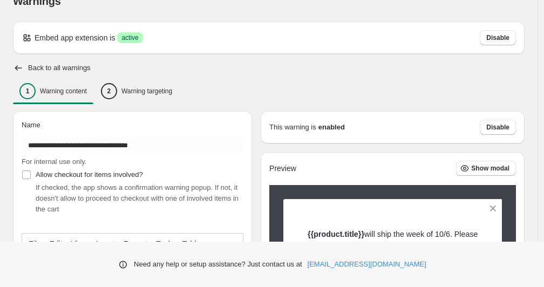
scroll to position [9, 0]
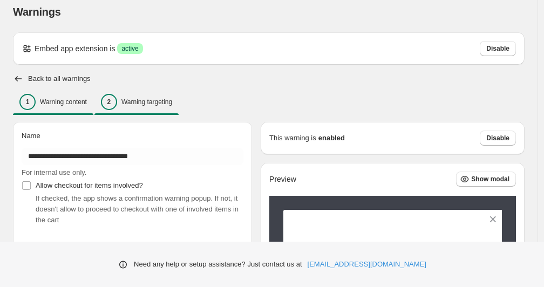
click at [145, 105] on p "Warning targeting" at bounding box center [146, 102] width 51 height 9
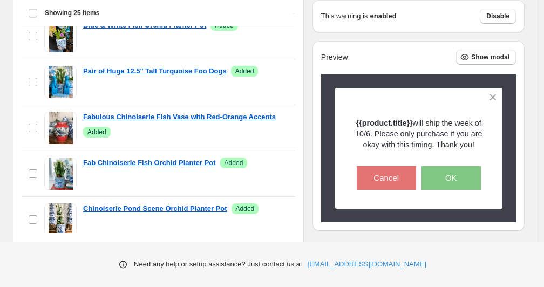
scroll to position [303, 0]
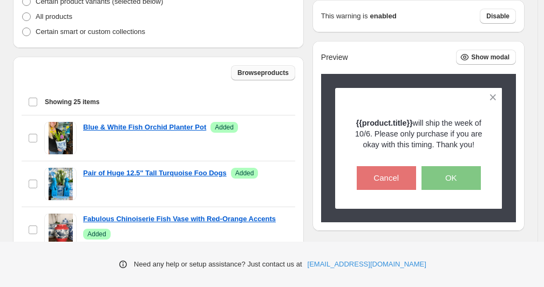
click at [250, 66] on button "Browse products" at bounding box center [263, 72] width 64 height 15
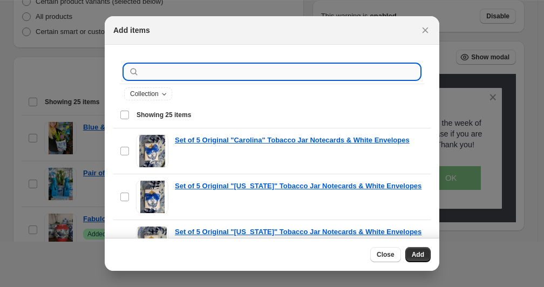
click at [172, 73] on input ":r20:" at bounding box center [280, 71] width 278 height 15
type input "*"
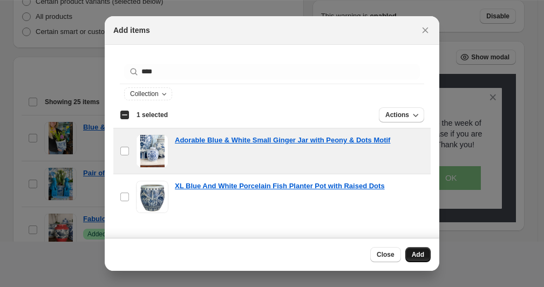
click at [410, 261] on button "Add" at bounding box center [417, 254] width 25 height 15
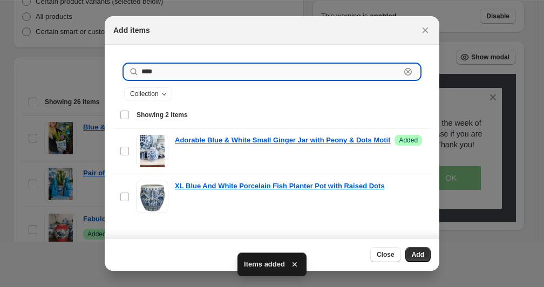
click at [176, 70] on input "****" at bounding box center [270, 71] width 259 height 15
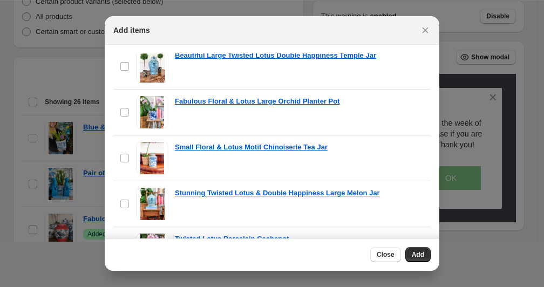
scroll to position [220, 0]
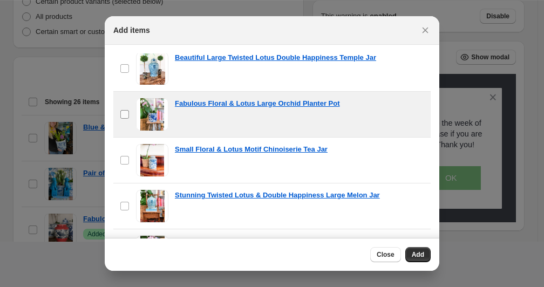
click at [124, 119] on span ":r20:" at bounding box center [125, 115] width 10 height 10
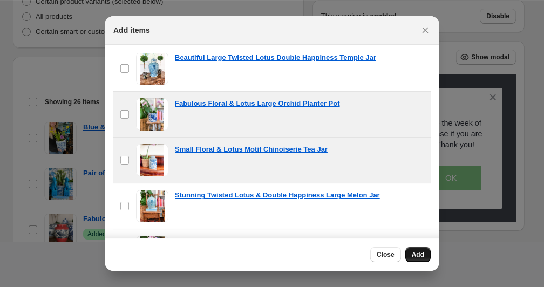
click at [417, 255] on span "Add" at bounding box center [418, 254] width 12 height 9
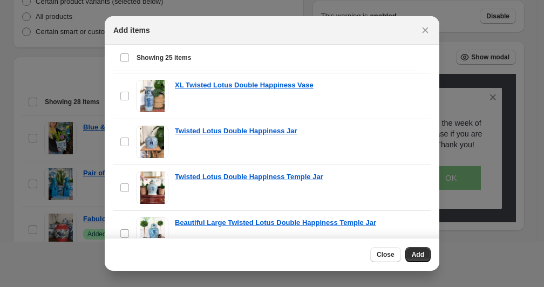
scroll to position [0, 0]
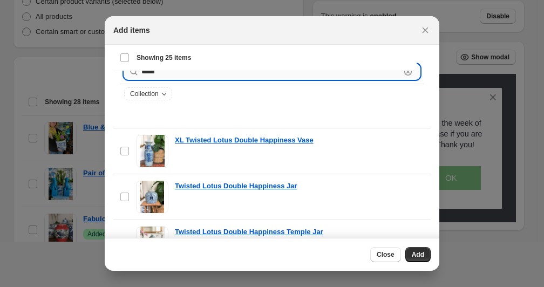
click at [185, 72] on input "*****" at bounding box center [270, 71] width 259 height 15
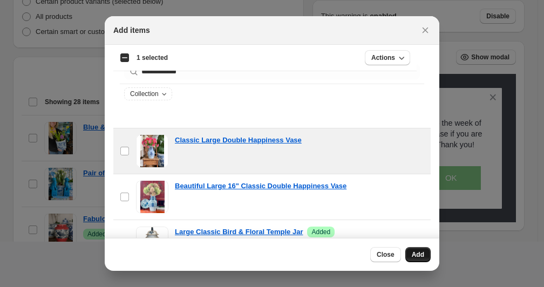
click at [406, 252] on button "Add" at bounding box center [417, 254] width 25 height 15
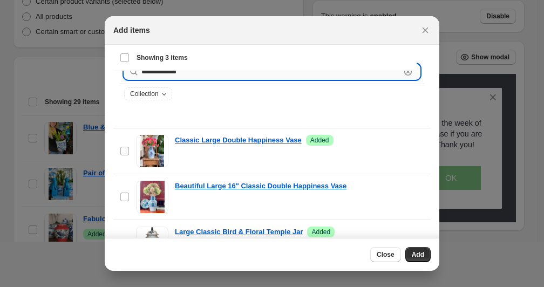
click at [198, 76] on input "**********" at bounding box center [270, 71] width 259 height 15
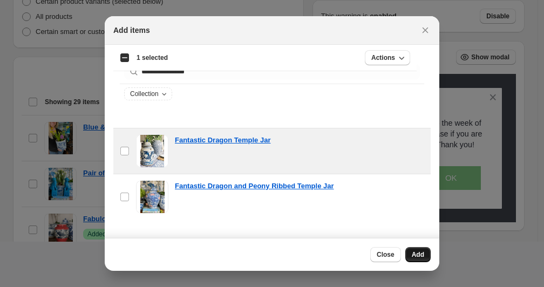
click at [410, 257] on button "Add" at bounding box center [417, 254] width 25 height 15
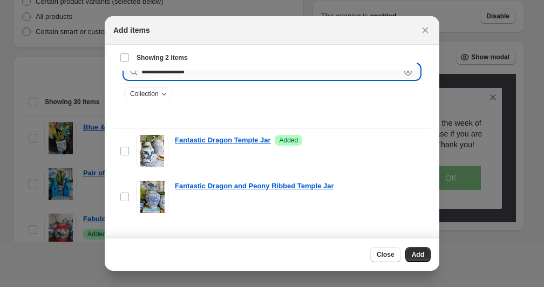
drag, startPoint x: 202, startPoint y: 77, endPoint x: 82, endPoint y: 71, distance: 120.4
click at [141, 71] on input "**********" at bounding box center [270, 71] width 259 height 15
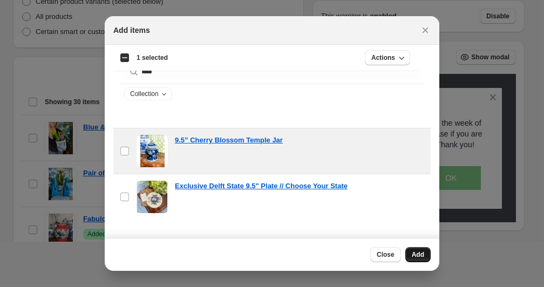
click at [414, 257] on span "Add" at bounding box center [418, 254] width 12 height 9
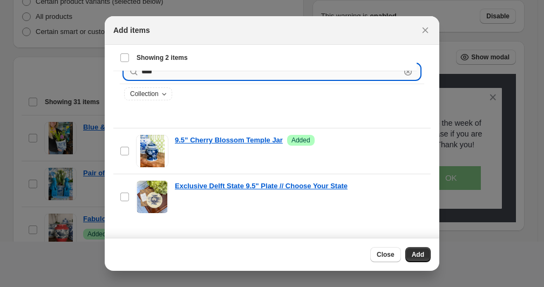
click at [191, 77] on input "****" at bounding box center [270, 71] width 259 height 15
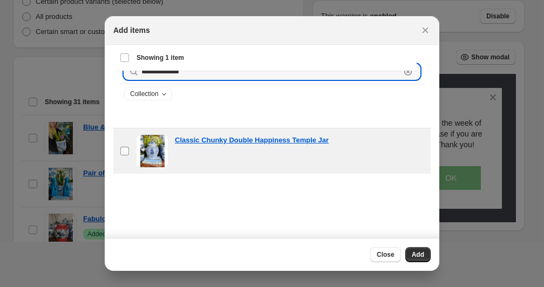
type input "**********"
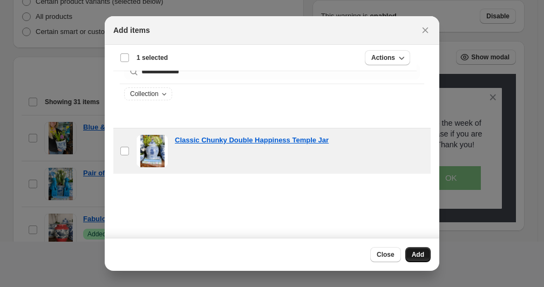
click at [421, 257] on span "Add" at bounding box center [418, 254] width 12 height 9
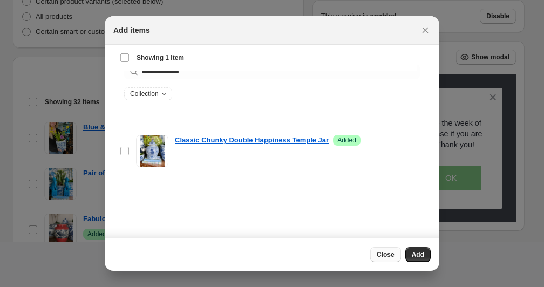
click at [381, 256] on span "Close" at bounding box center [386, 254] width 18 height 9
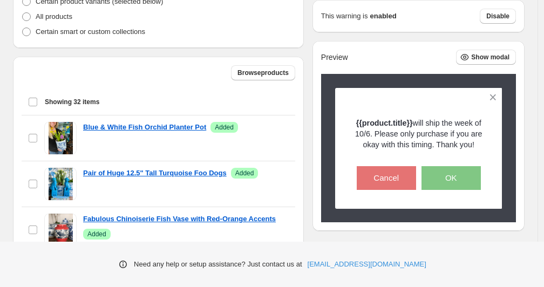
scroll to position [470, 0]
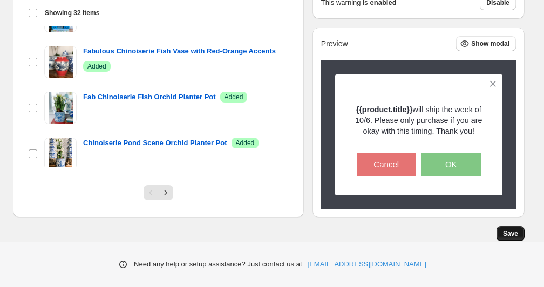
click at [514, 232] on span "Save" at bounding box center [510, 233] width 15 height 9
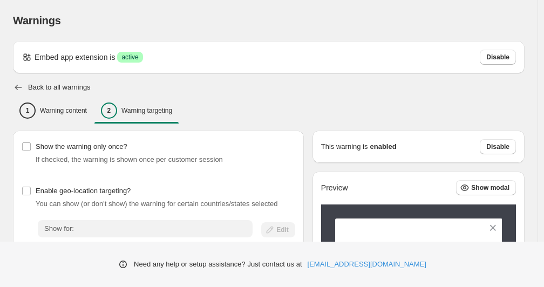
click at [19, 86] on icon "button" at bounding box center [18, 87] width 11 height 11
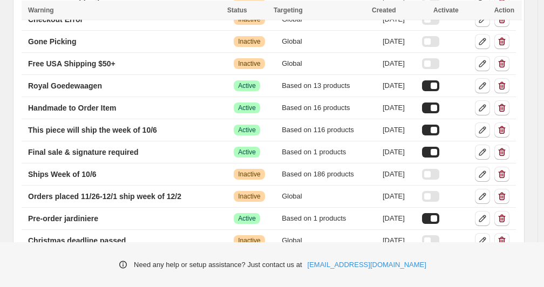
scroll to position [337, 0]
